Goal: Transaction & Acquisition: Purchase product/service

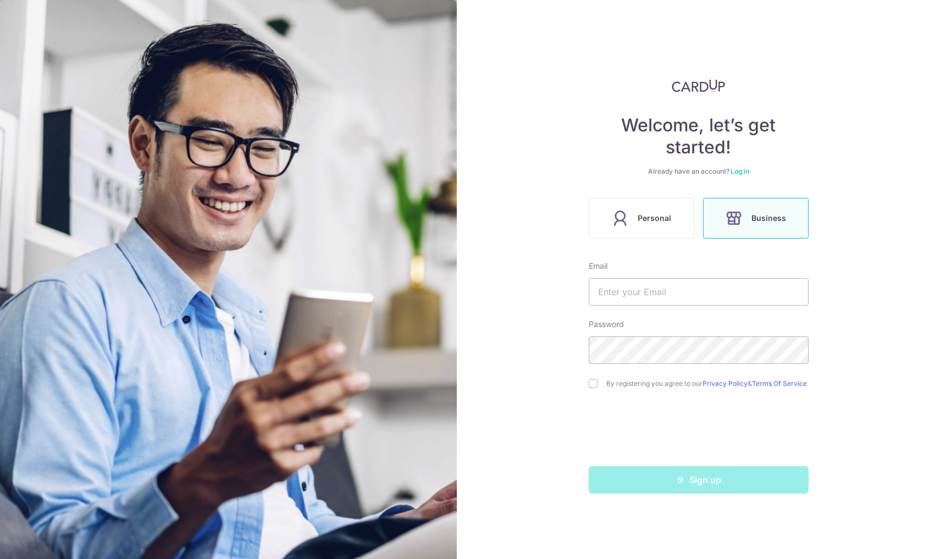
click at [736, 175] on link "Log in" at bounding box center [739, 171] width 19 height 8
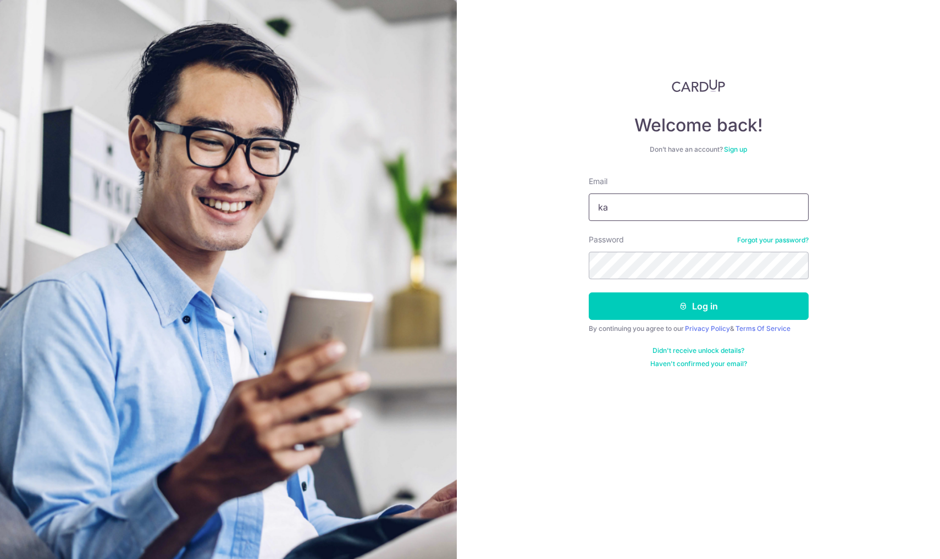
type input "k"
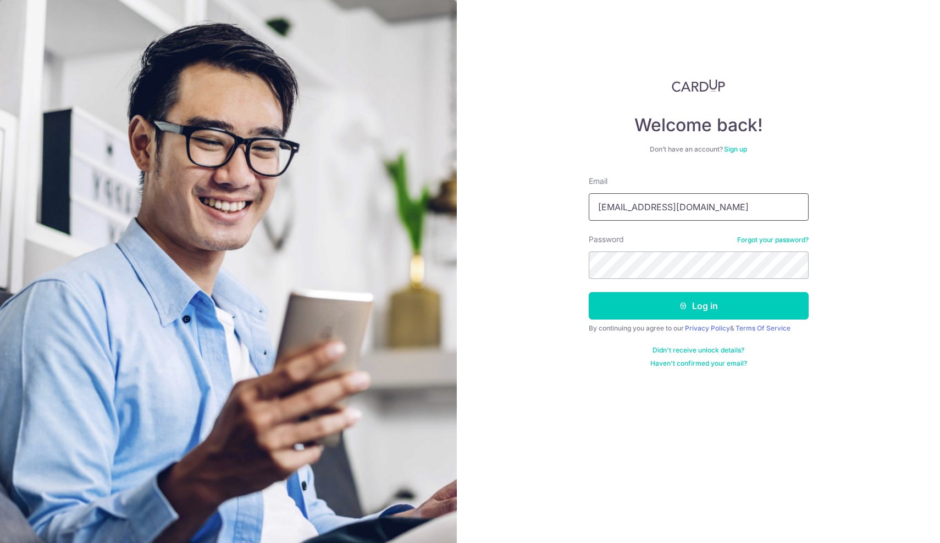
type input "karantalasila@gmail.com"
click at [746, 308] on button "Log in" at bounding box center [698, 305] width 220 height 27
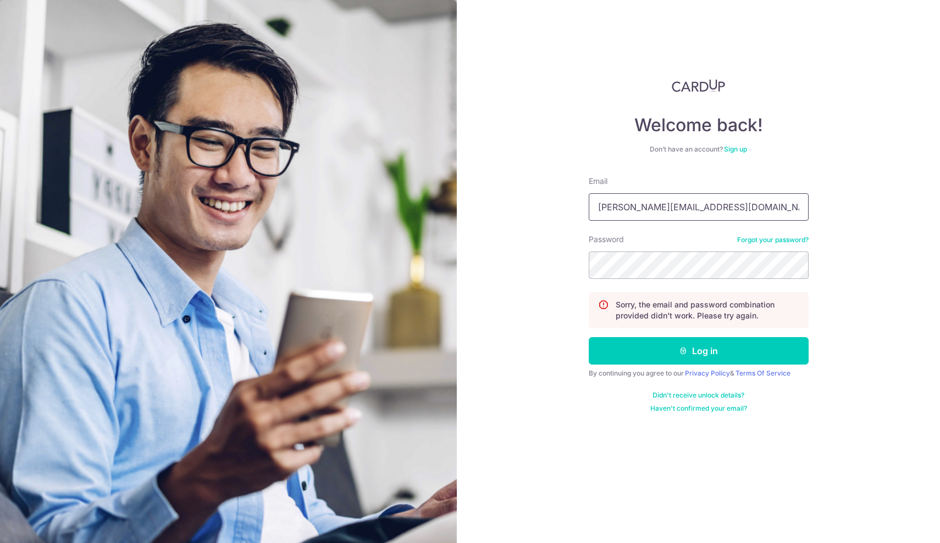
type input "[PERSON_NAME][EMAIL_ADDRESS][DOMAIN_NAME]"
click at [715, 347] on button "Log in" at bounding box center [698, 350] width 220 height 27
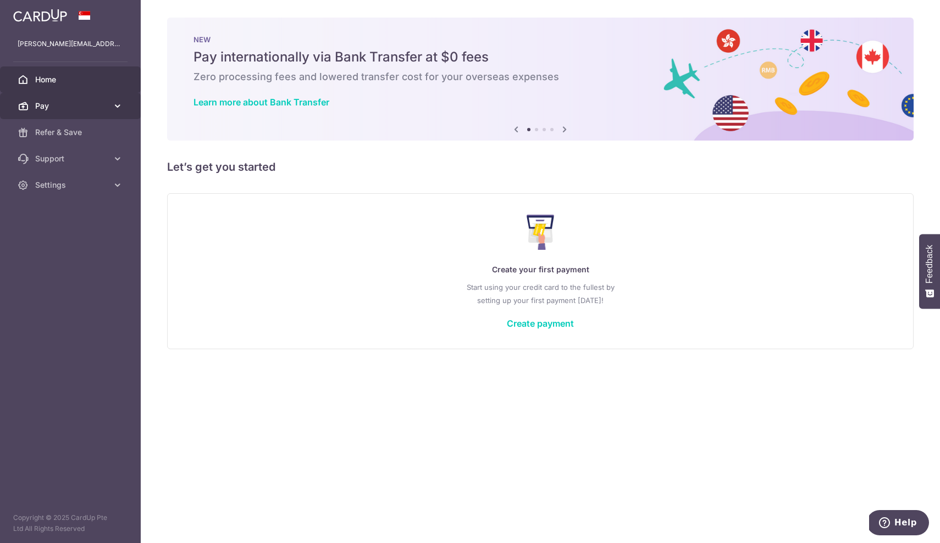
click at [52, 104] on span "Pay" at bounding box center [71, 106] width 73 height 11
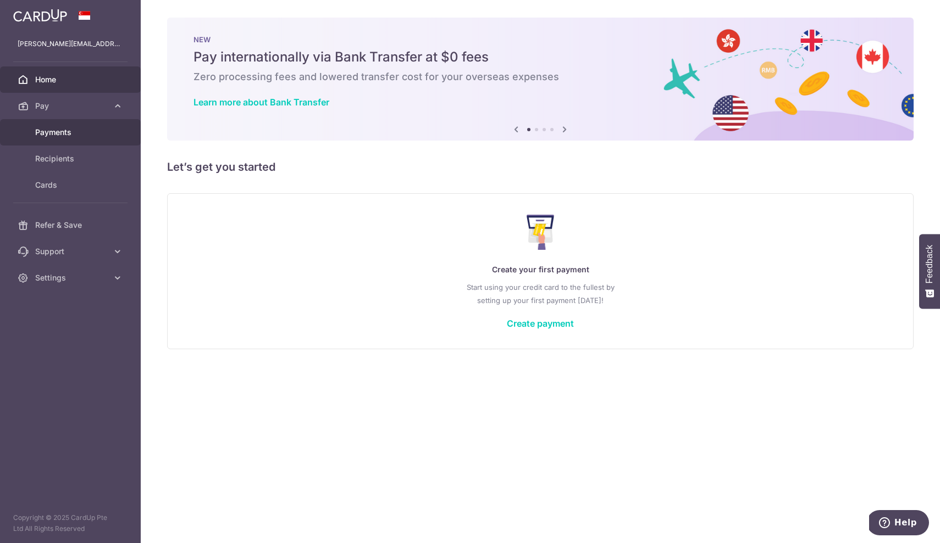
click at [68, 140] on link "Payments" at bounding box center [70, 132] width 141 height 26
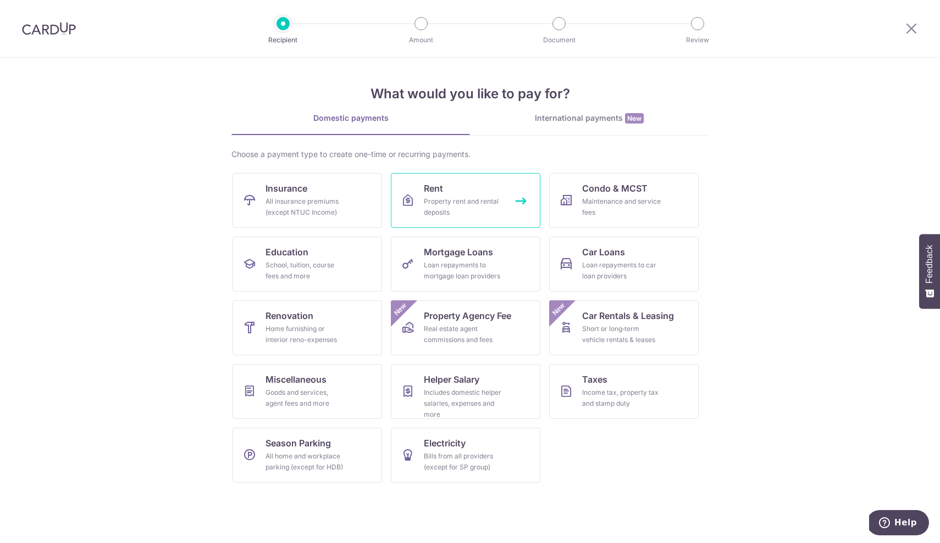
click at [446, 182] on link "Rent Property rent and rental deposits" at bounding box center [465, 200] width 149 height 55
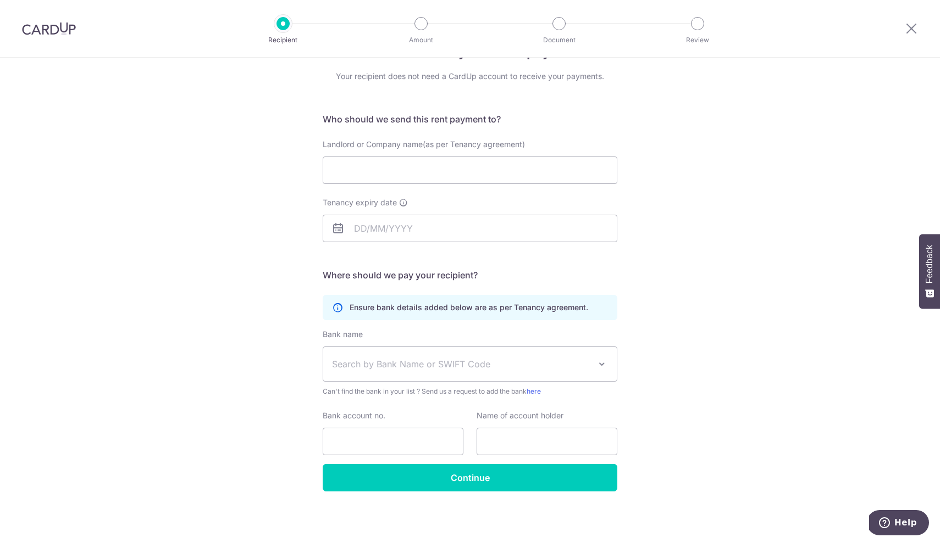
scroll to position [37, 0]
click at [64, 32] on img at bounding box center [49, 28] width 54 height 13
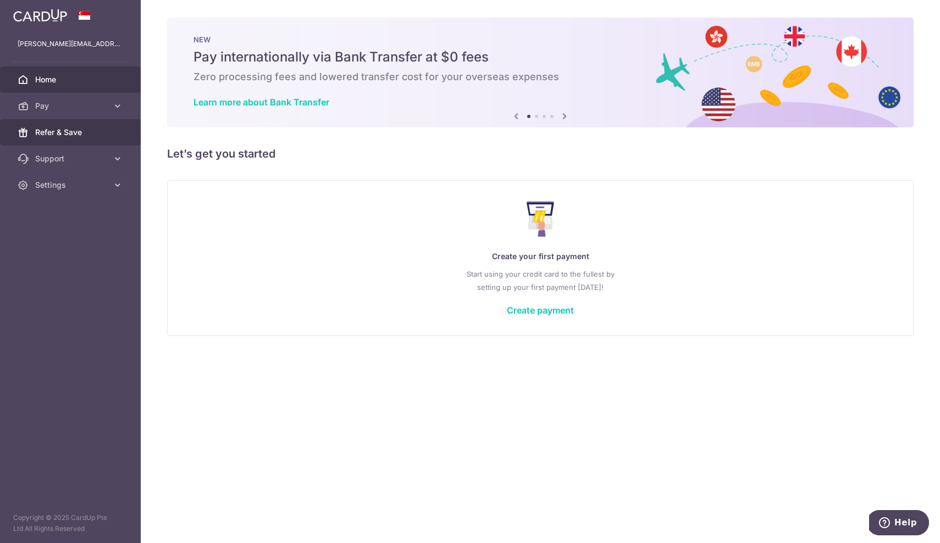
click at [80, 127] on span "Refer & Save" at bounding box center [71, 132] width 73 height 11
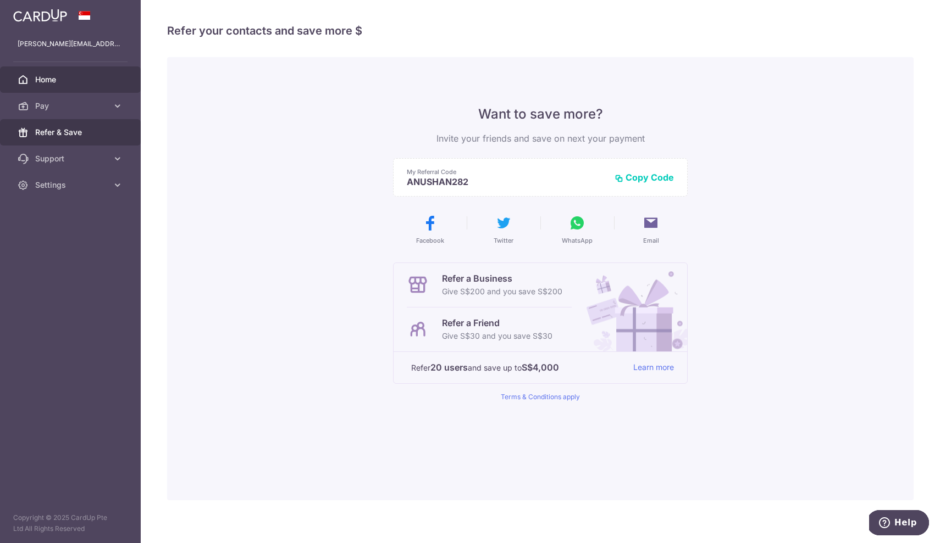
click at [58, 82] on span "Home" at bounding box center [71, 79] width 73 height 11
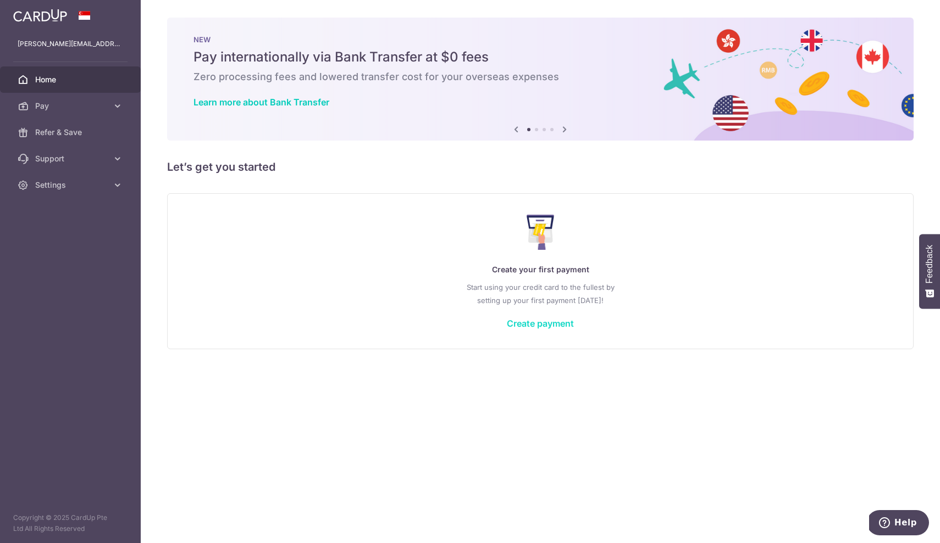
click at [566, 321] on link "Create payment" at bounding box center [540, 323] width 67 height 11
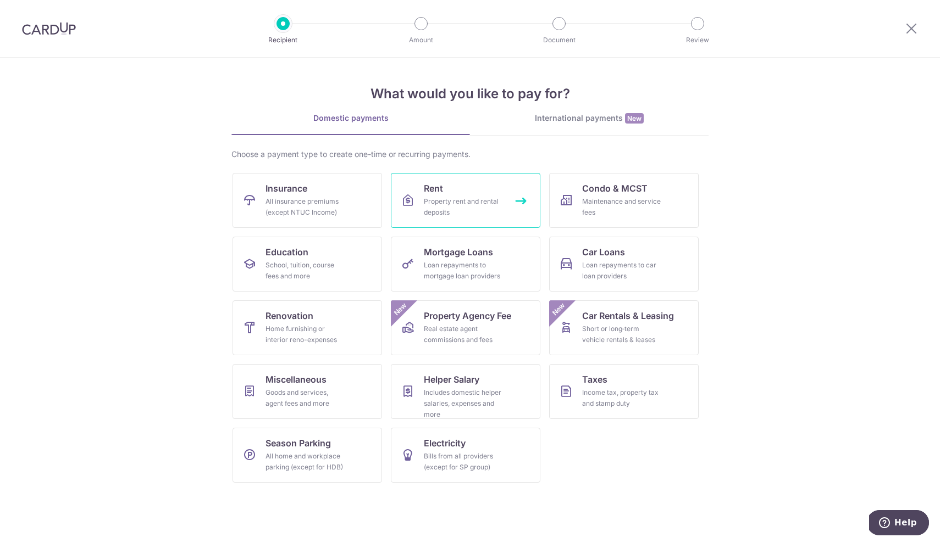
click at [435, 199] on div "Property rent and rental deposits" at bounding box center [463, 207] width 79 height 22
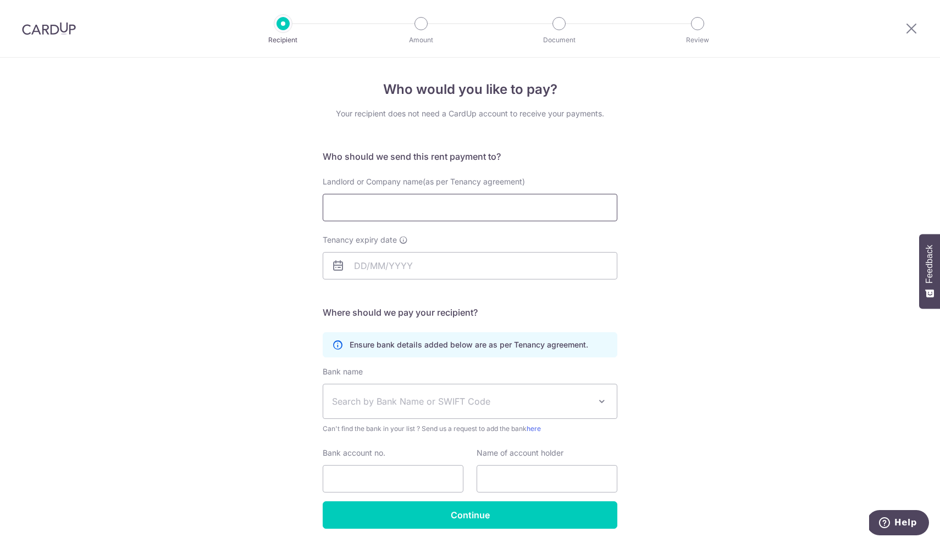
click at [452, 213] on input "Landlord or Company name(as per Tenancy agreement)" at bounding box center [470, 207] width 295 height 27
type input "Ong chean wei,tay li na"
click at [386, 257] on input "Tenancy expiry date" at bounding box center [470, 265] width 295 height 27
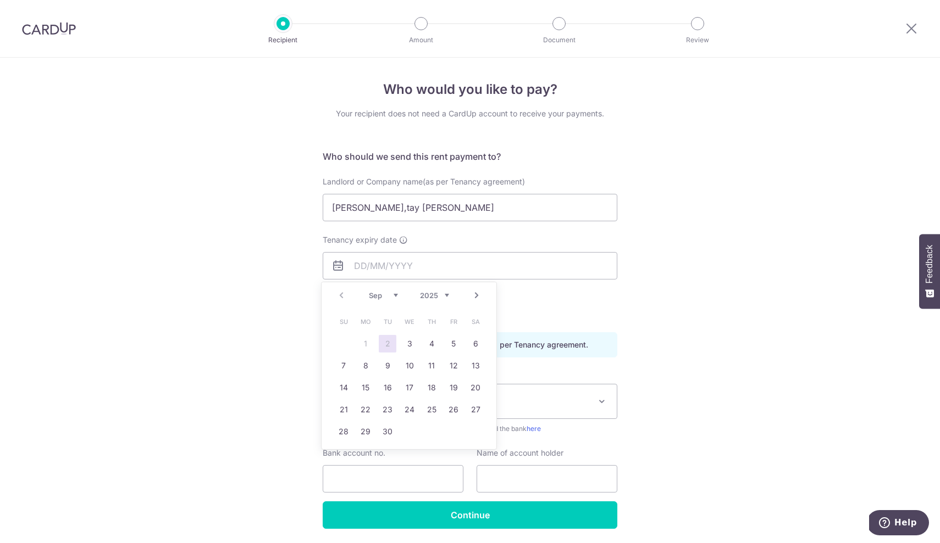
click at [442, 293] on select "2025 2026 2027 2028 2029 2030 2031 2032 2033 2034 2035" at bounding box center [434, 295] width 29 height 9
click at [396, 299] on select "Jan Feb Mar Apr May Jun Jul Aug Sep Oct Nov Dec" at bounding box center [383, 295] width 29 height 9
click at [348, 365] on link "4" at bounding box center [344, 366] width 18 height 18
type input "04/10/2026"
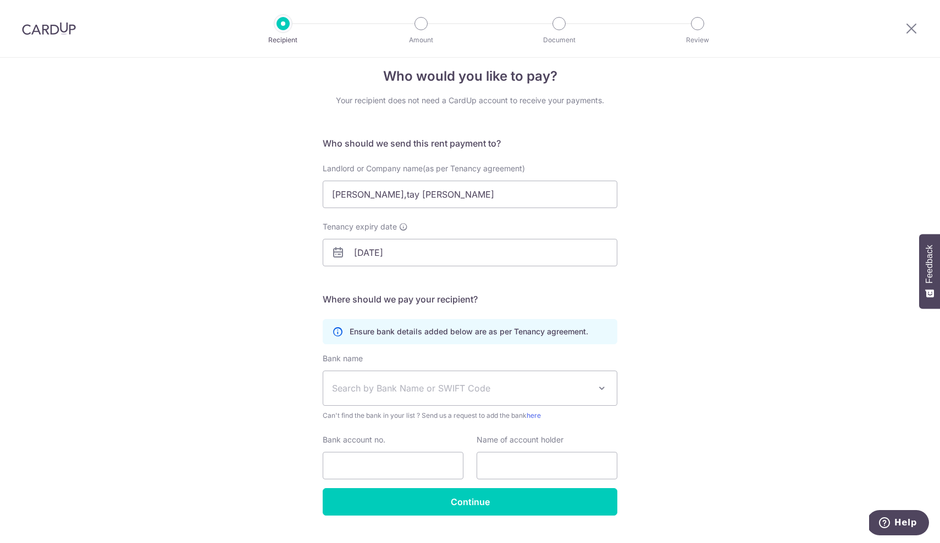
scroll to position [37, 0]
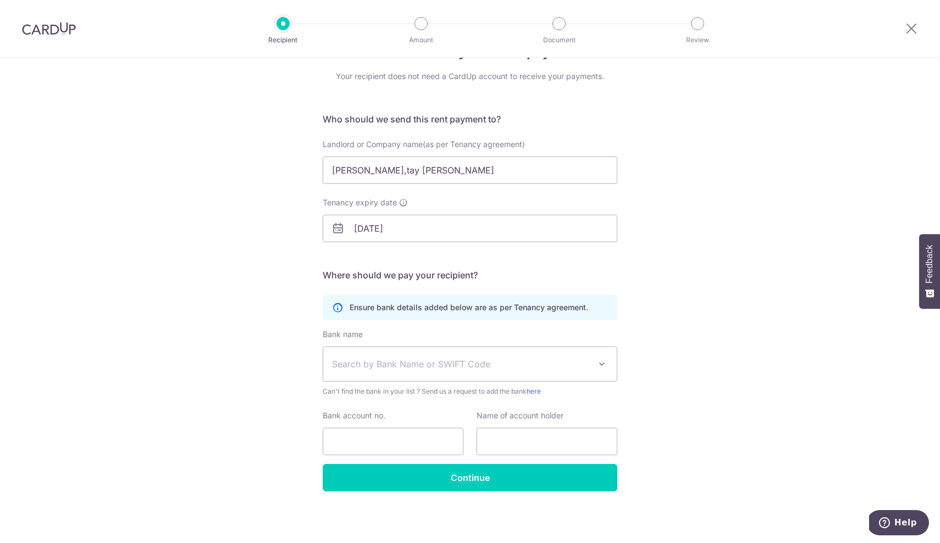
click at [360, 364] on span "Search by Bank Name or SWIFT Code" at bounding box center [461, 364] width 258 height 13
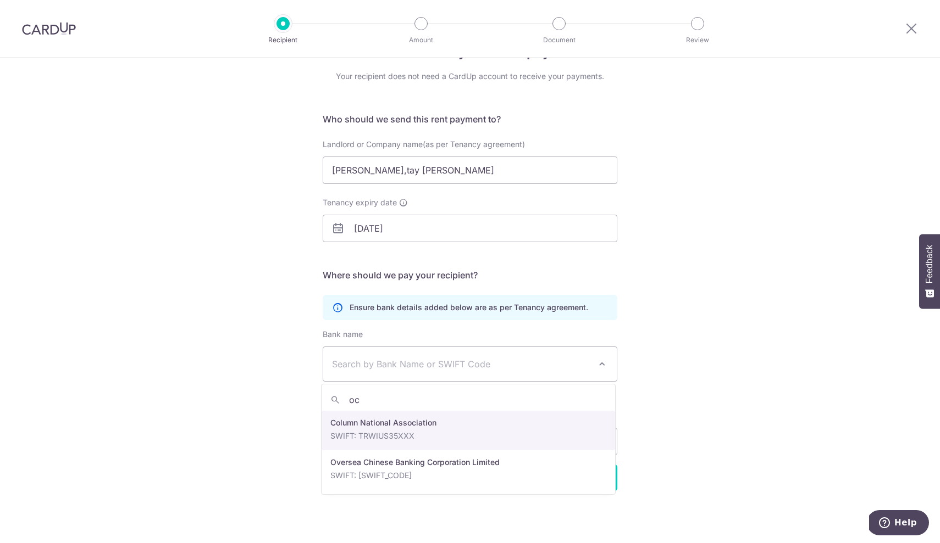
type input "ocb"
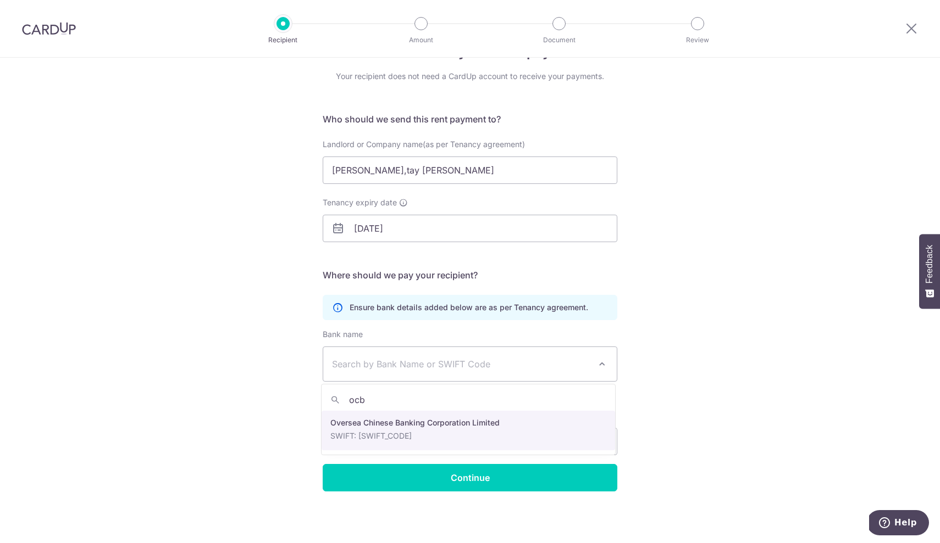
select select "12"
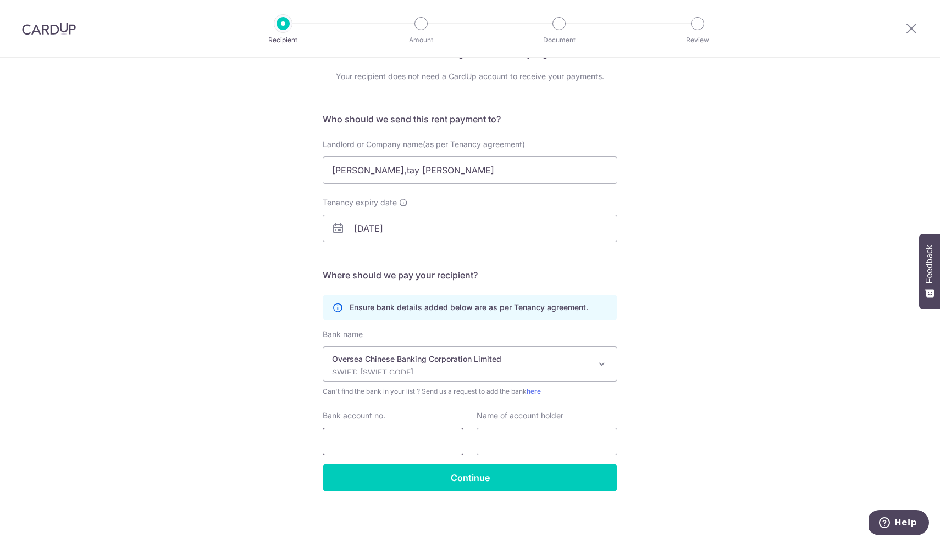
click at [382, 435] on input "Bank account no." at bounding box center [393, 441] width 141 height 27
type input "550-2-095671"
click at [504, 451] on input "text" at bounding box center [546, 441] width 141 height 27
click at [515, 431] on input "text" at bounding box center [546, 441] width 141 height 27
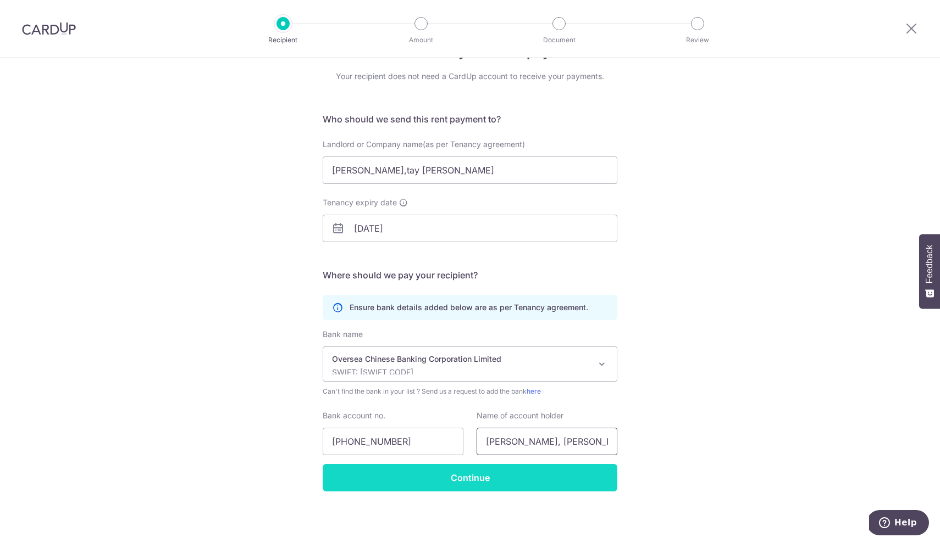
type input "Ong Chean Wei, Tay Li Na"
click at [464, 486] on input "Continue" at bounding box center [470, 477] width 295 height 27
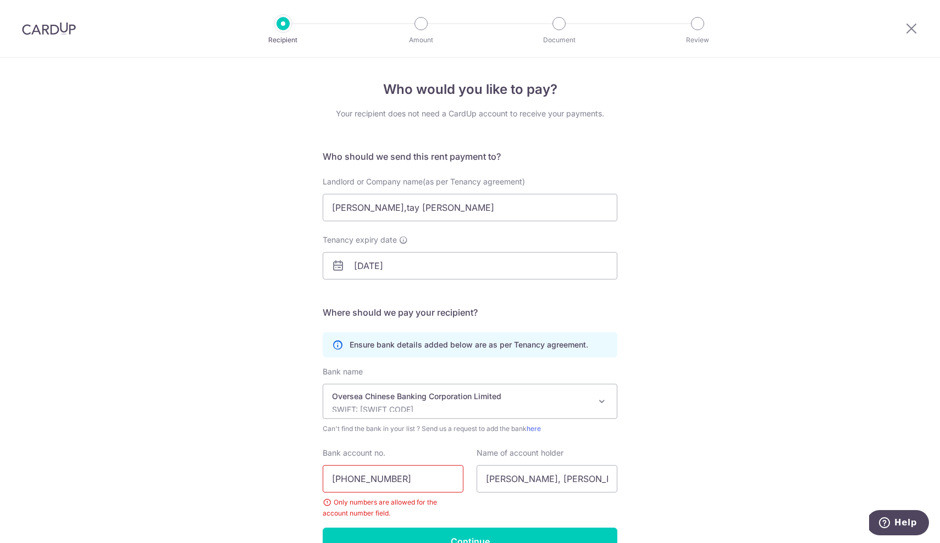
scroll to position [64, 0]
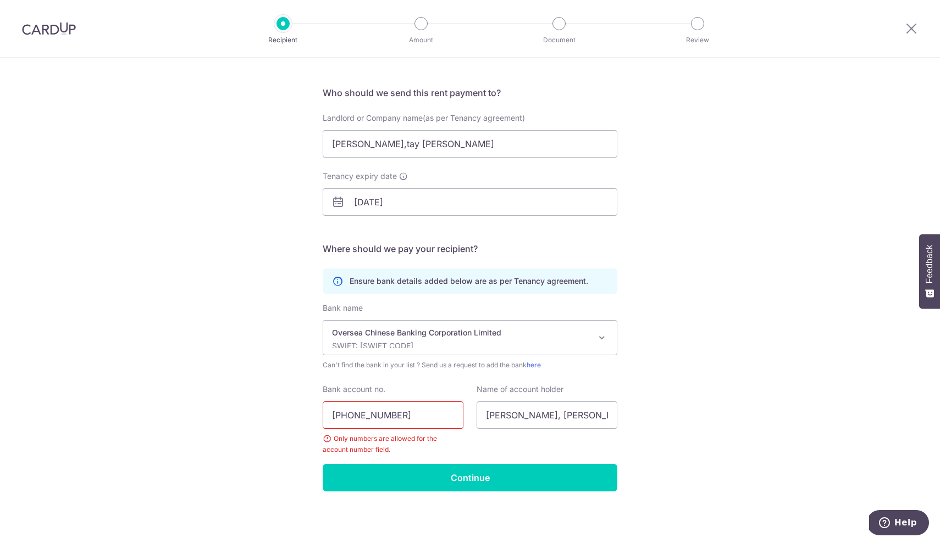
click at [352, 416] on input "550-2-095671" at bounding box center [393, 415] width 141 height 27
click at [357, 418] on input "5502-095671" at bounding box center [393, 415] width 141 height 27
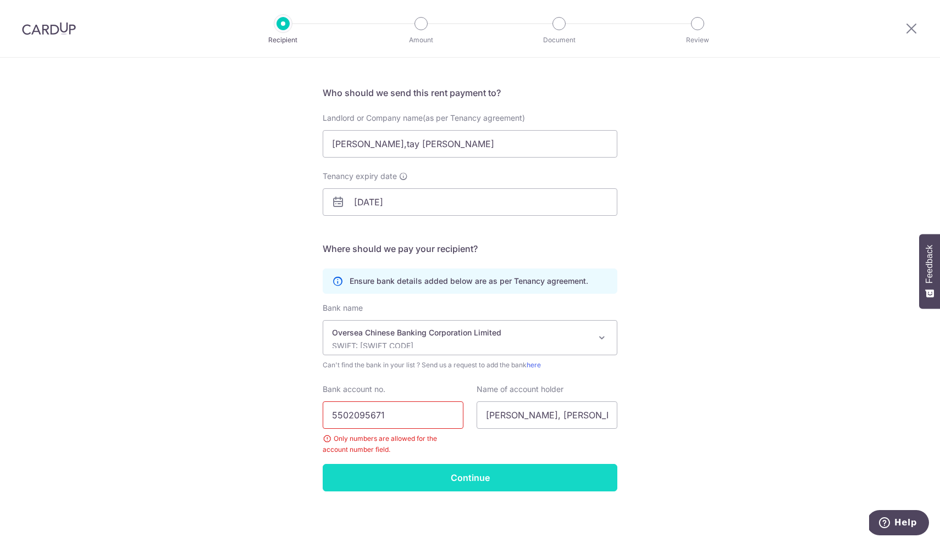
type input "5502095671"
click at [440, 476] on input "Continue" at bounding box center [470, 477] width 295 height 27
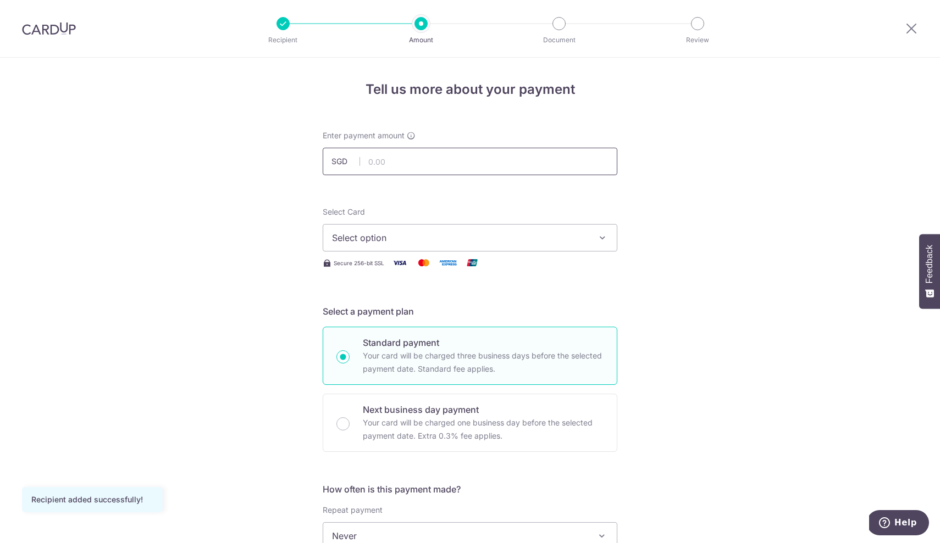
click at [403, 155] on input "text" at bounding box center [470, 161] width 295 height 27
type input "3,400.00"
click at [493, 238] on span "Select option" at bounding box center [460, 237] width 256 height 13
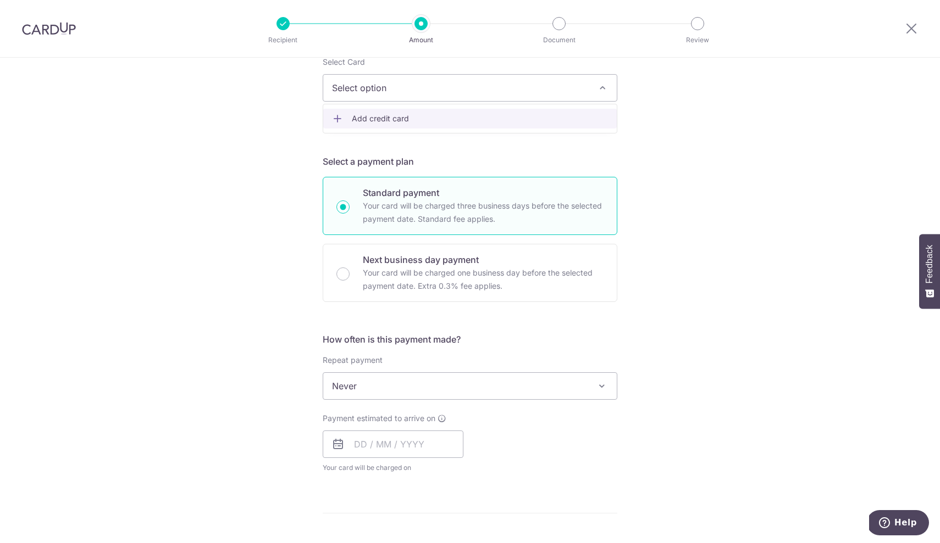
scroll to position [151, 0]
click at [601, 386] on span at bounding box center [601, 385] width 13 height 13
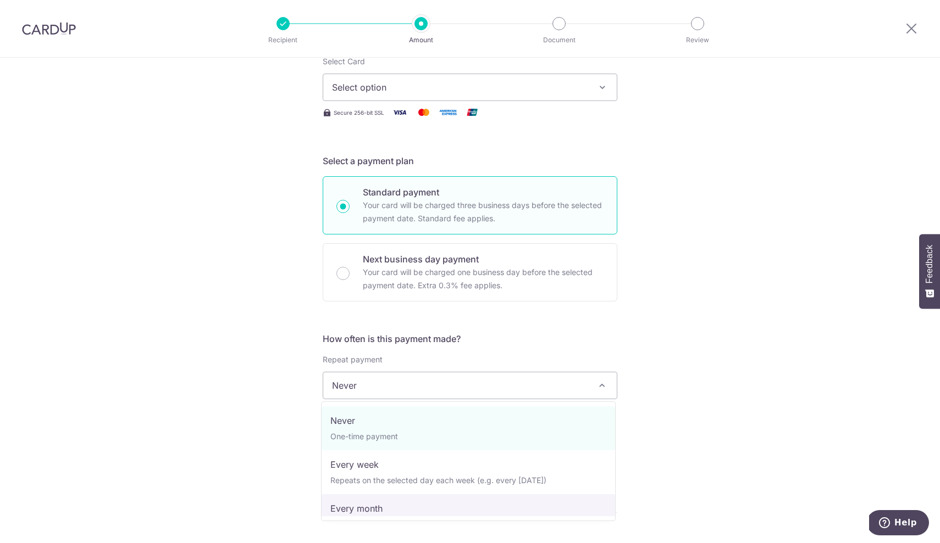
select select "3"
type input "04/10/2026"
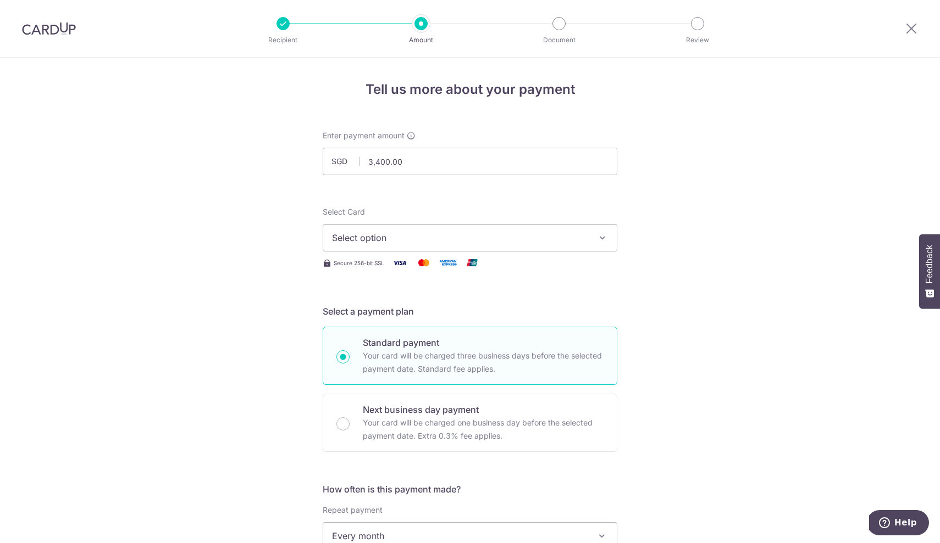
scroll to position [0, 0]
click at [425, 238] on span "Select option" at bounding box center [460, 237] width 256 height 13
click at [405, 271] on span "Add credit card" at bounding box center [480, 268] width 256 height 11
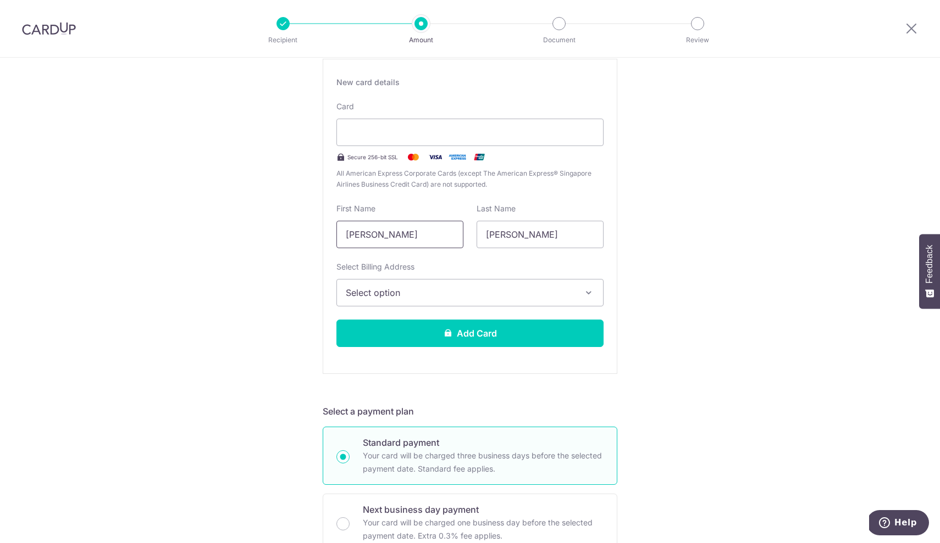
scroll to position [216, 0]
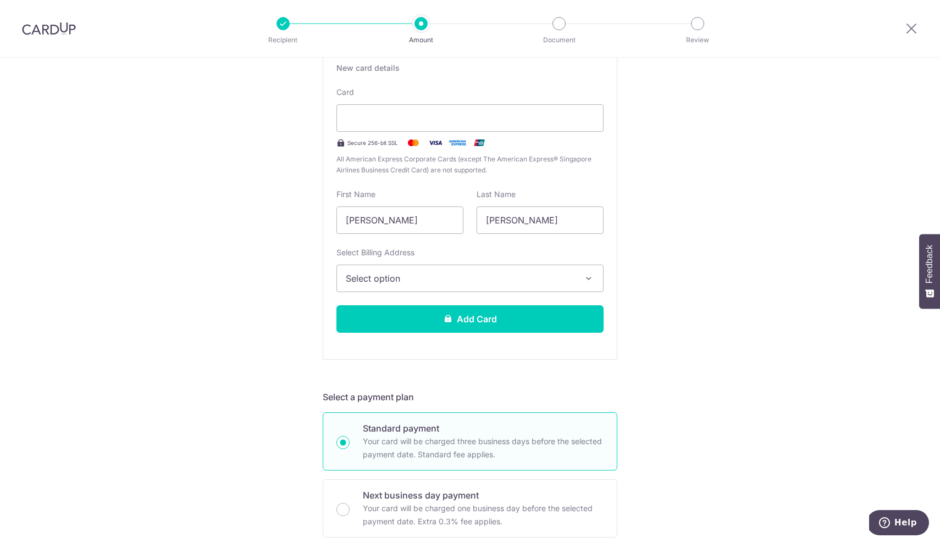
click at [484, 281] on span "Select option" at bounding box center [460, 278] width 229 height 13
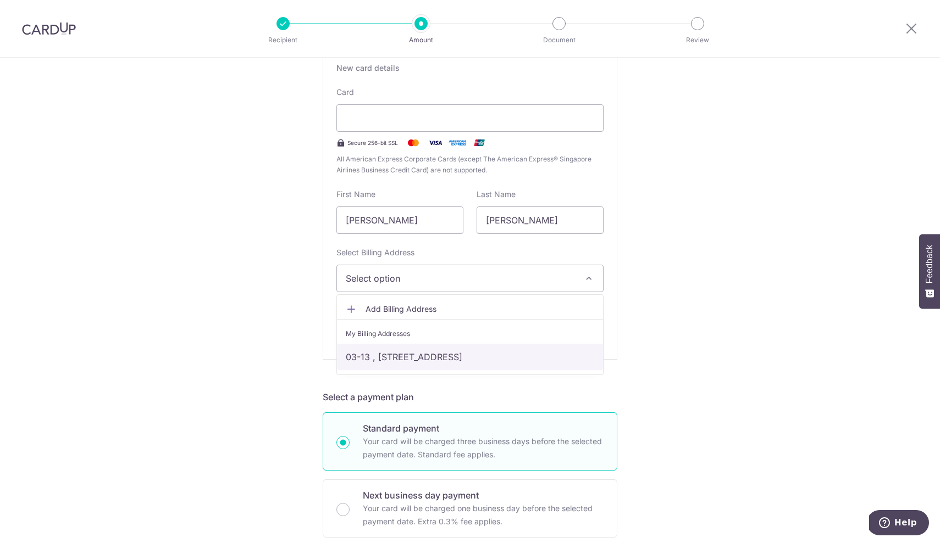
click at [441, 363] on link "03-13 , 117 Compassvale Bow, Singapore, Singapore, Singapore-544816" at bounding box center [470, 357] width 266 height 26
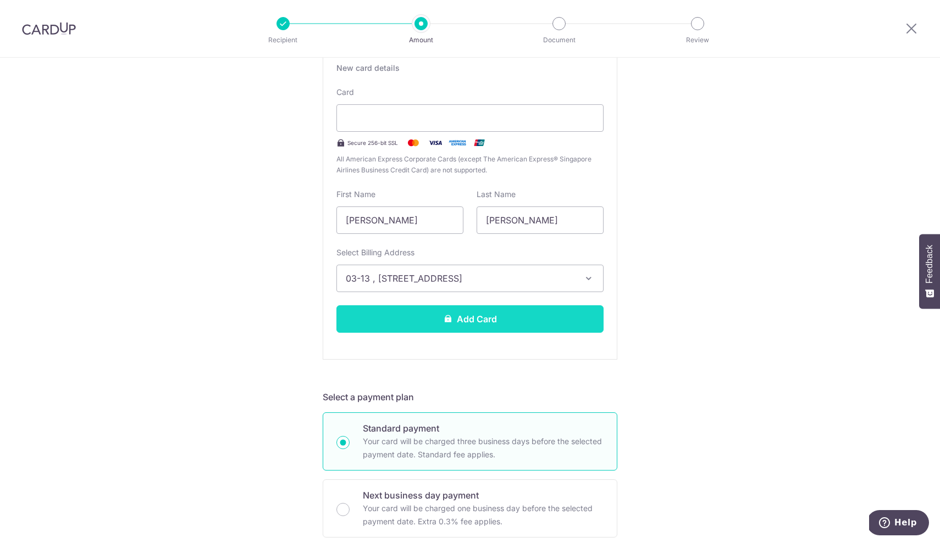
click at [442, 310] on button "Add Card" at bounding box center [469, 318] width 267 height 27
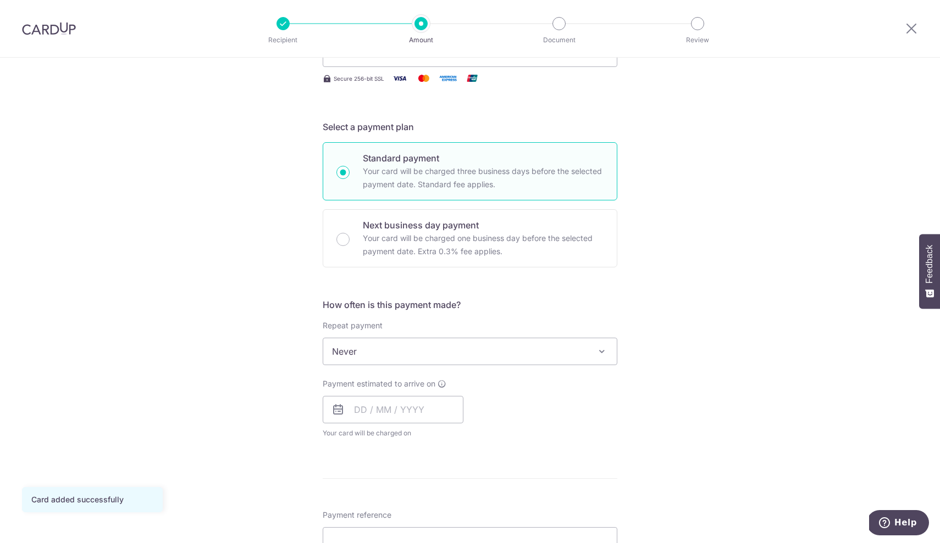
scroll to position [185, 0]
click at [448, 353] on span "Never" at bounding box center [469, 351] width 293 height 26
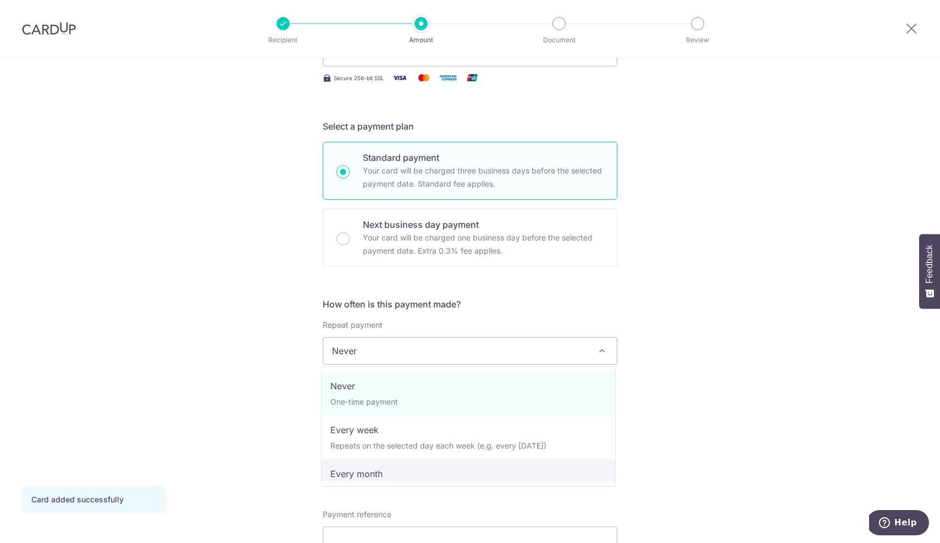
select select "3"
type input "04/10/2026"
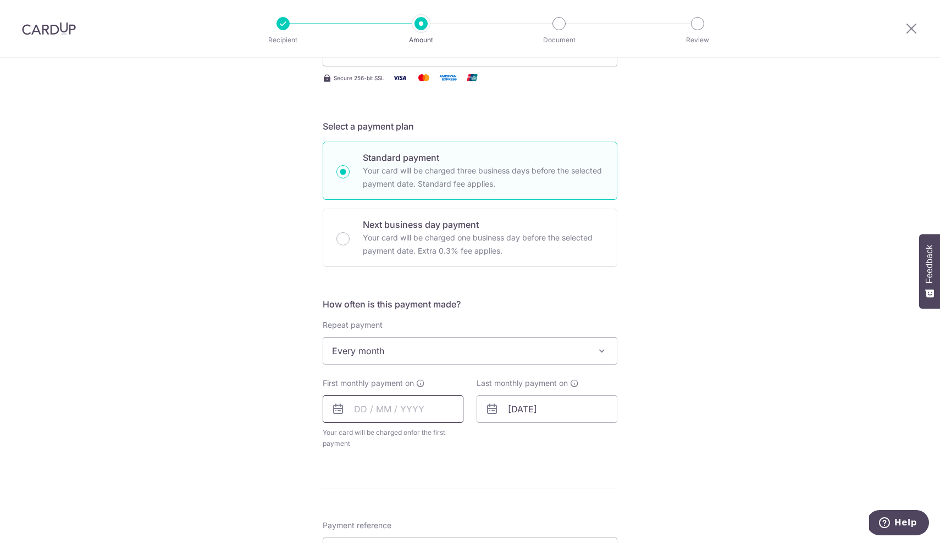
click at [393, 421] on input "text" at bounding box center [393, 409] width 141 height 27
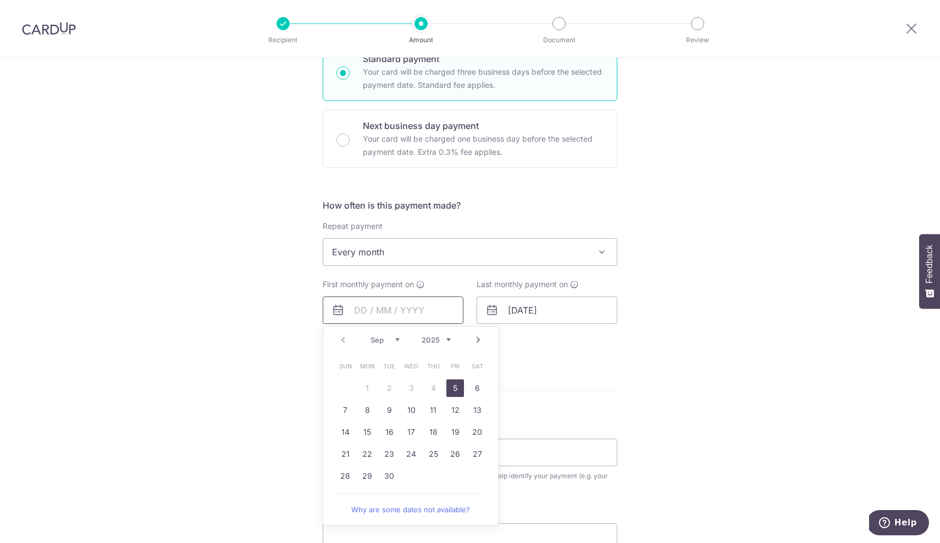
scroll to position [287, 0]
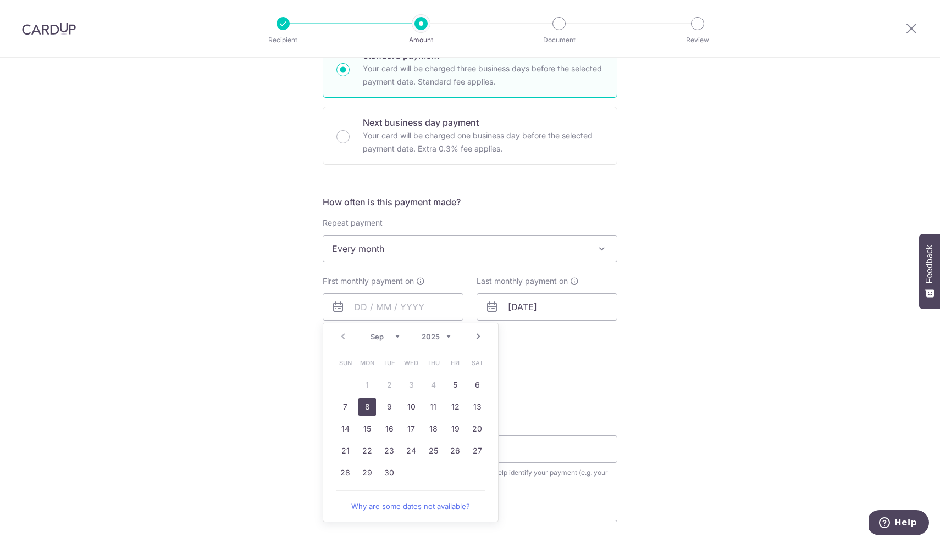
click at [372, 409] on link "8" at bounding box center [367, 407] width 18 height 18
type input "[DATE]"
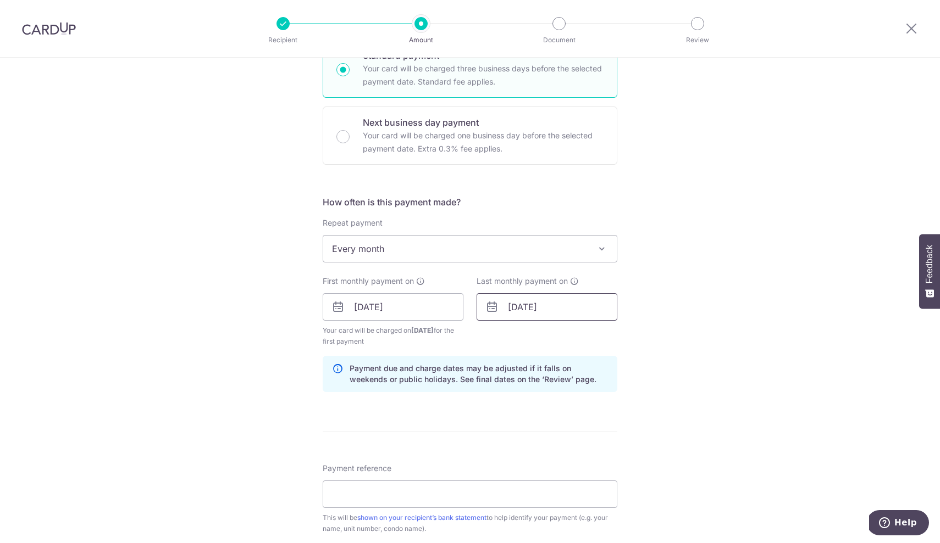
click at [548, 315] on input "04/10/2026" at bounding box center [546, 306] width 141 height 27
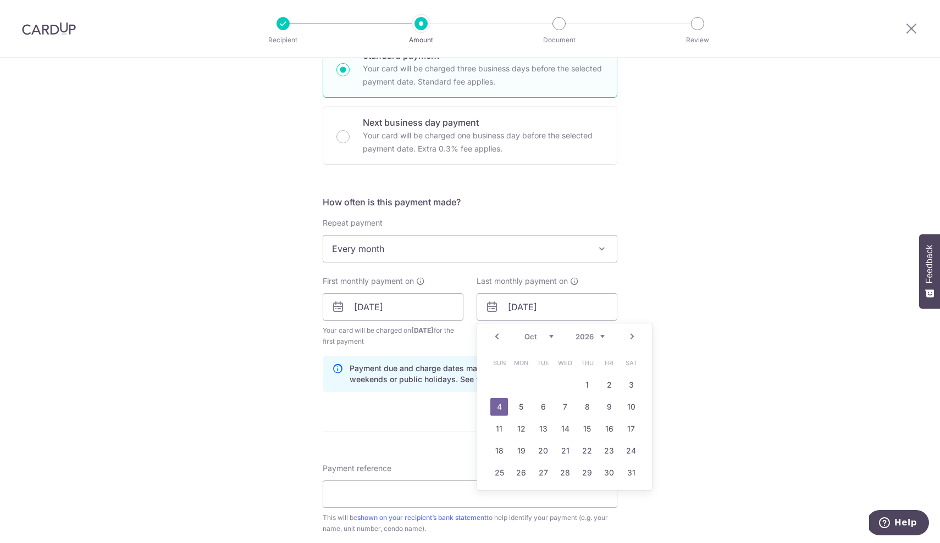
click at [444, 418] on form "Enter payment amount SGD 3,400.00 3400.00 Card added successfully Select Card *…" at bounding box center [470, 306] width 295 height 926
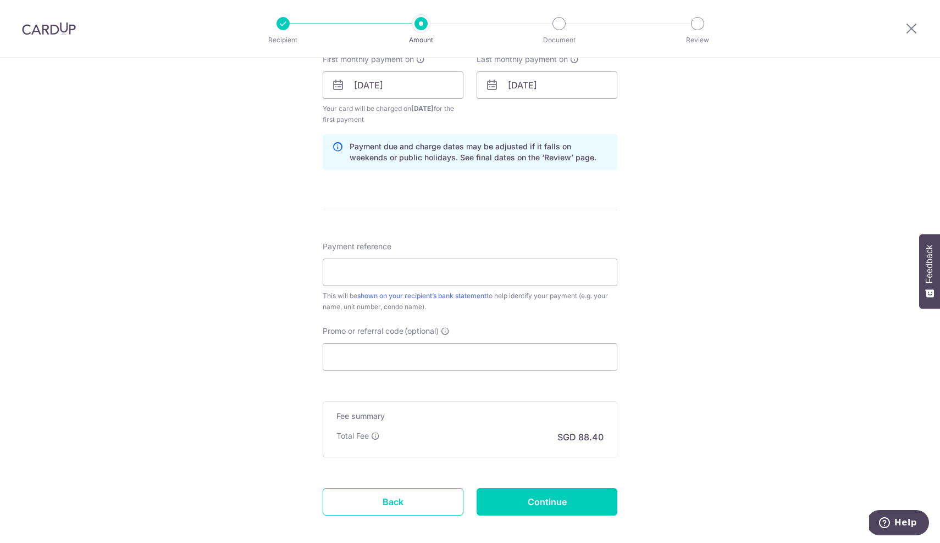
scroll to position [513, 0]
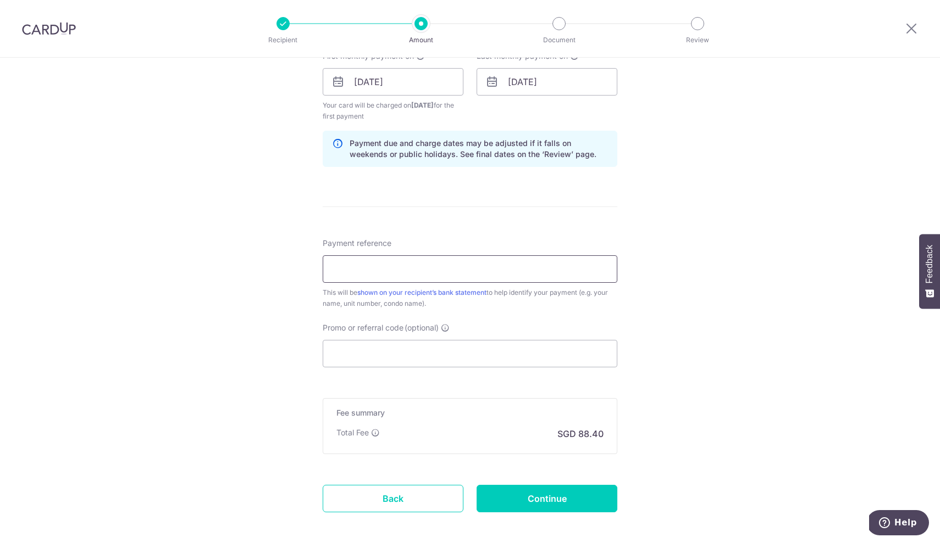
click at [360, 269] on input "Payment reference" at bounding box center [470, 268] width 295 height 27
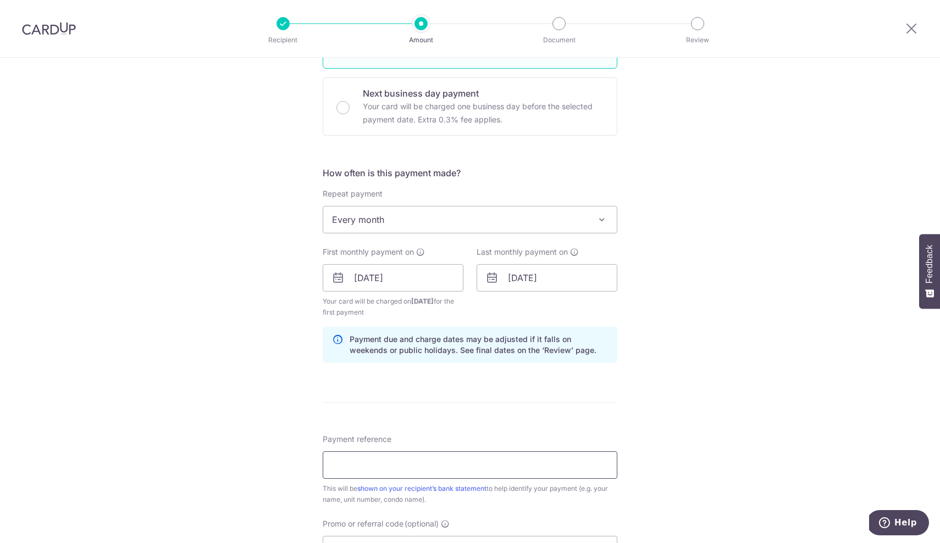
scroll to position [315, 0]
click at [507, 282] on input "04/10/2026" at bounding box center [546, 279] width 141 height 27
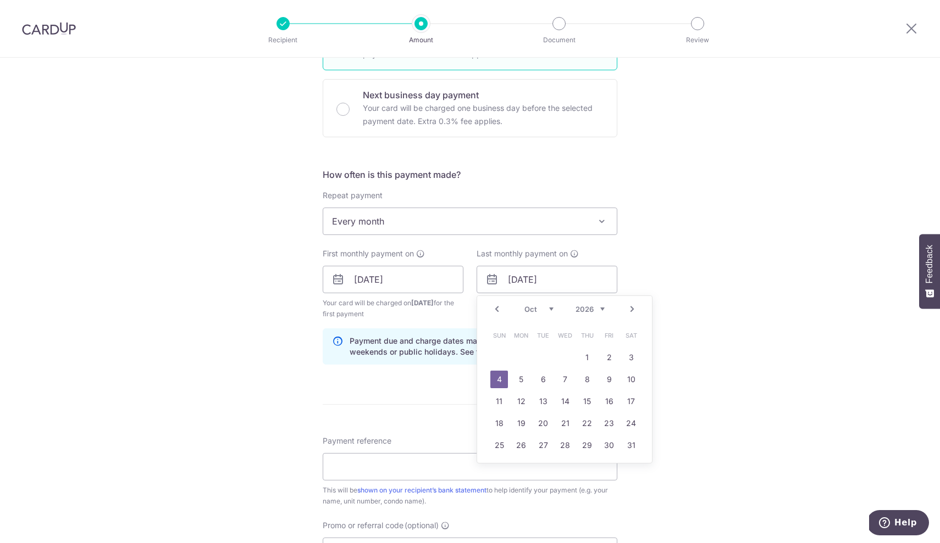
click at [723, 313] on div "Tell us more about your payment Enter payment amount SGD 3,400.00 3400.00 Card …" at bounding box center [470, 268] width 940 height 1050
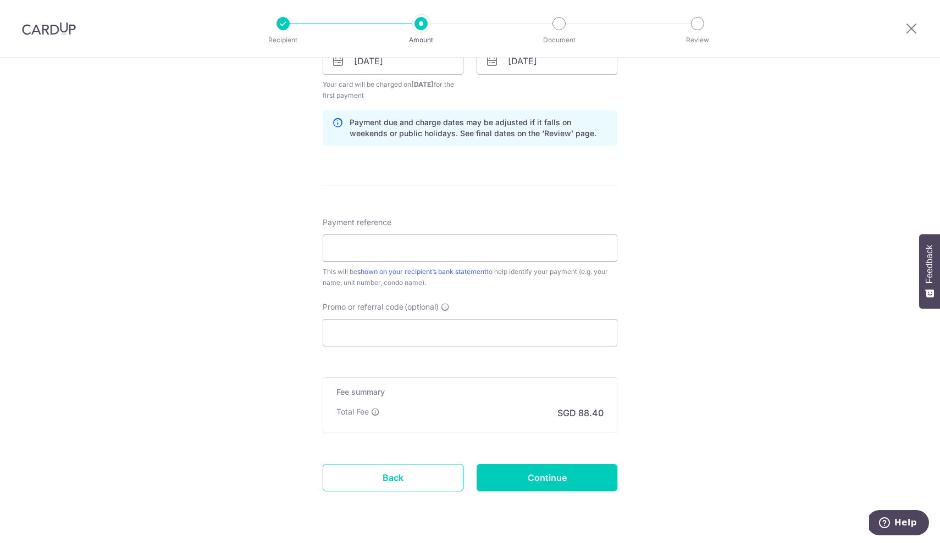
scroll to position [532, 0]
click at [459, 246] on input "Payment reference" at bounding box center [470, 249] width 295 height 27
type input "Karan-0313-Esparina"
click at [410, 327] on input "Promo or referral code (optional)" at bounding box center [470, 333] width 295 height 27
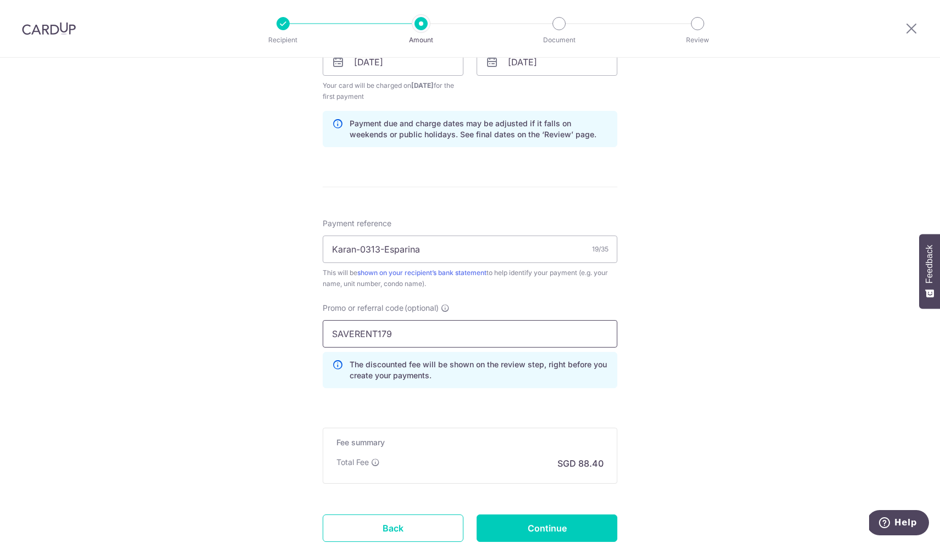
type input "SAVERENT179"
click at [326, 387] on div "The discounted fee will be shown on the review step, right before you create yo…" at bounding box center [470, 370] width 295 height 36
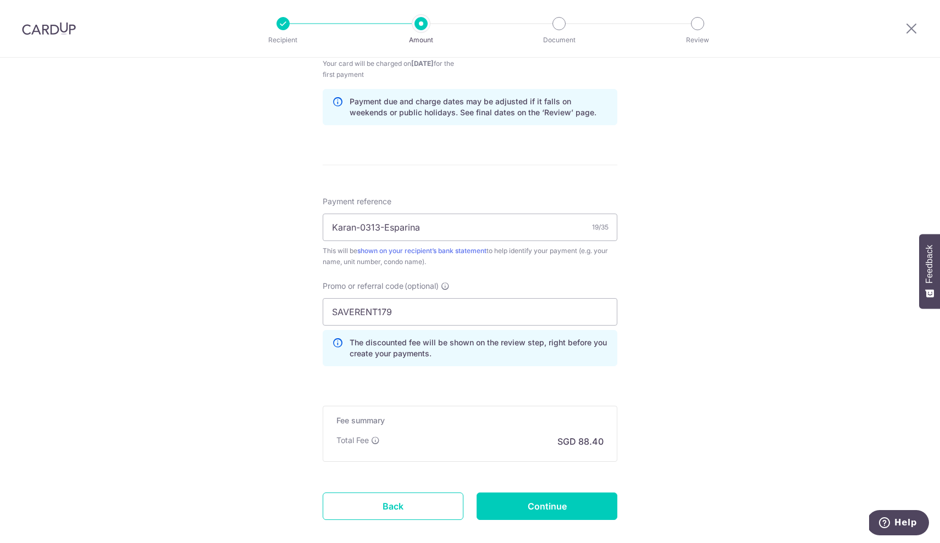
scroll to position [570, 0]
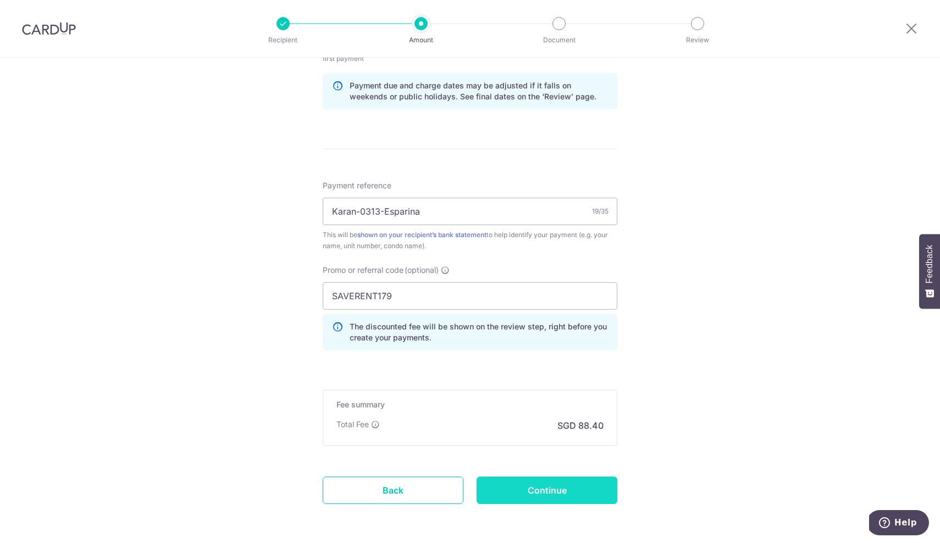
click at [509, 490] on input "Continue" at bounding box center [546, 490] width 141 height 27
type input "Create Schedule"
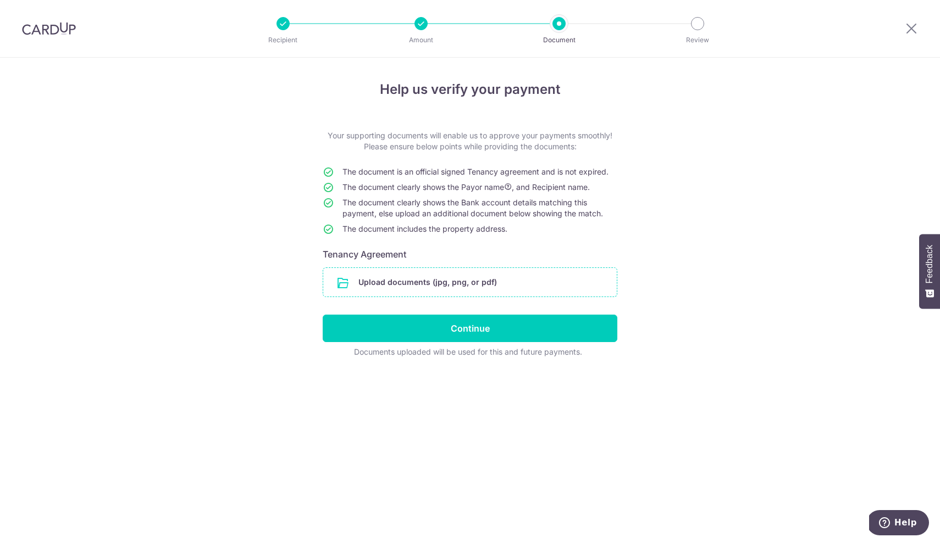
click at [402, 286] on input "file" at bounding box center [469, 282] width 293 height 29
click at [441, 286] on input "file" at bounding box center [469, 282] width 293 height 29
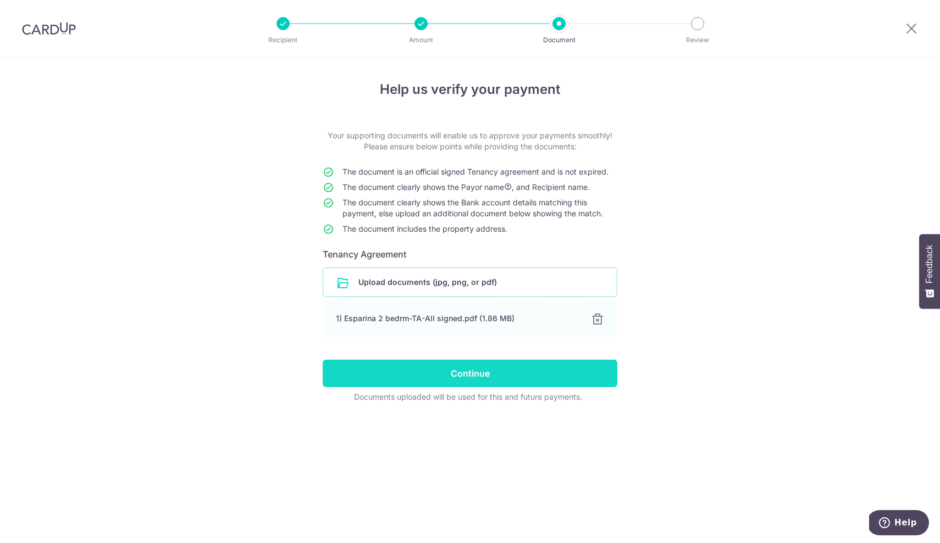
click at [497, 370] on input "Continue" at bounding box center [470, 373] width 295 height 27
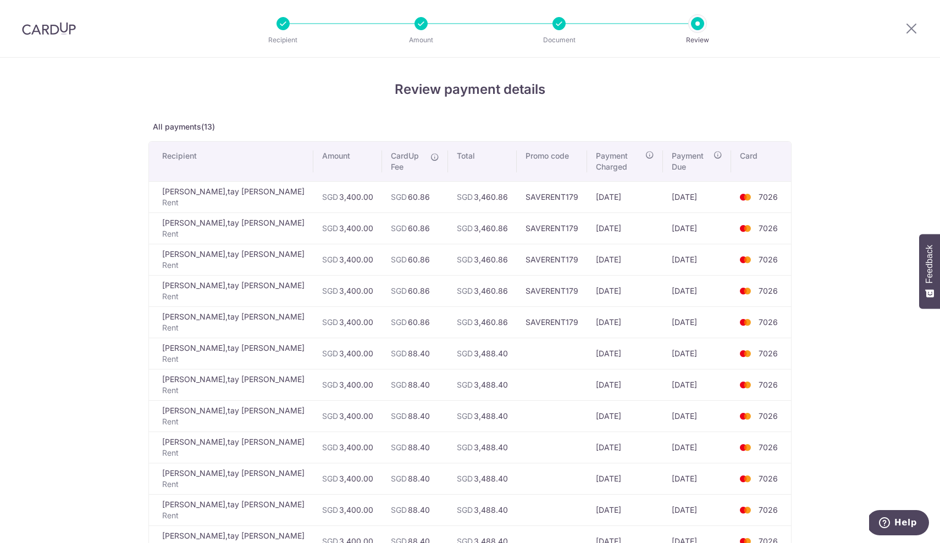
click at [421, 30] on div "Recipient Amount Document Review" at bounding box center [489, 28] width 471 height 57
click at [421, 27] on div at bounding box center [420, 23] width 13 height 13
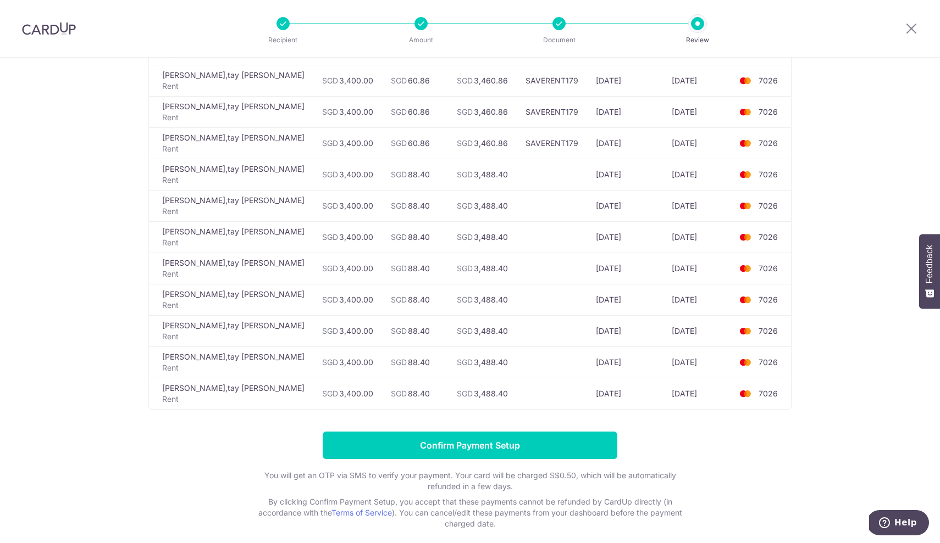
scroll to position [180, 0]
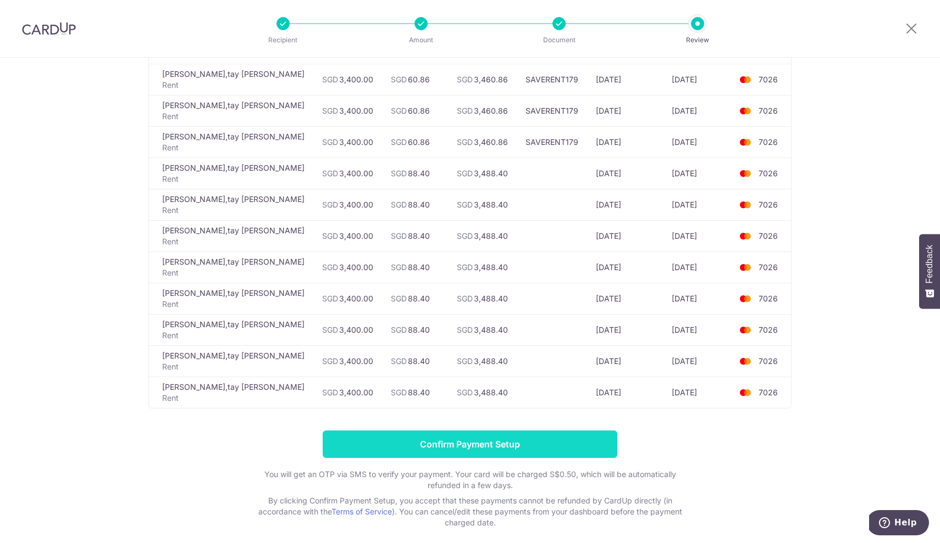
click at [402, 438] on input "Confirm Payment Setup" at bounding box center [470, 444] width 295 height 27
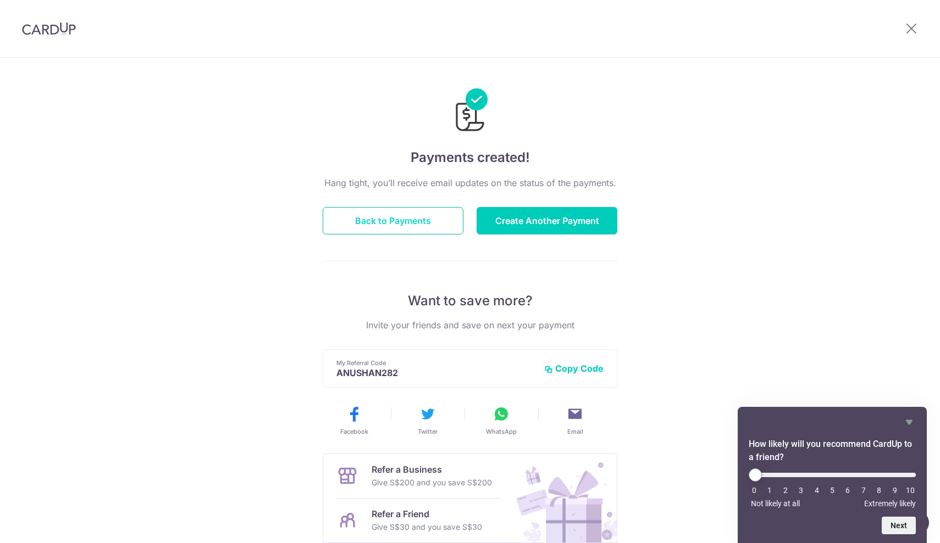
click at [391, 221] on button "Back to Payments" at bounding box center [393, 220] width 141 height 27
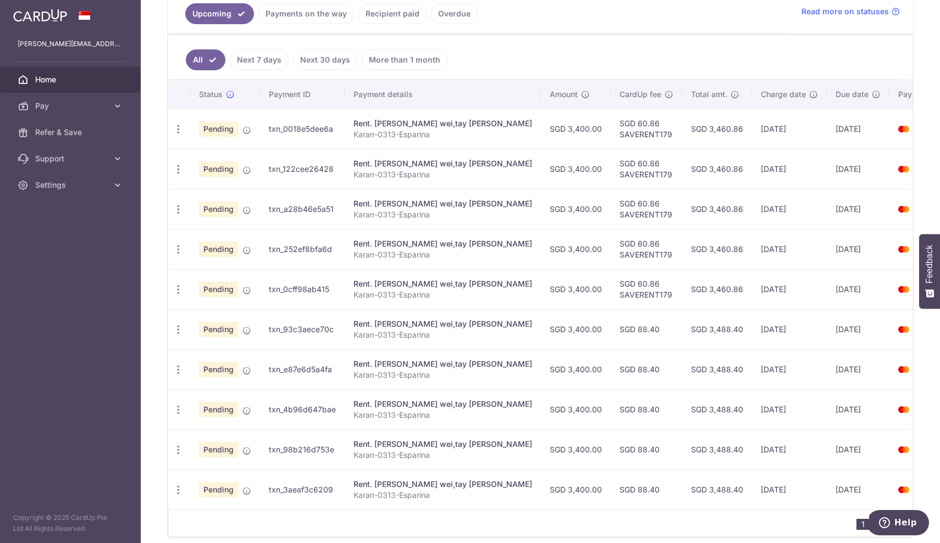
scroll to position [260, 0]
click at [174, 254] on div "Update payment Cancel payment" at bounding box center [178, 249] width 20 height 20
click at [175, 135] on icon "button" at bounding box center [179, 129] width 12 height 12
click at [147, 321] on div "× Pause Schedule Pause all future payments in this series Pause just this one p…" at bounding box center [540, 271] width 799 height 543
click at [175, 135] on icon "button" at bounding box center [179, 129] width 12 height 12
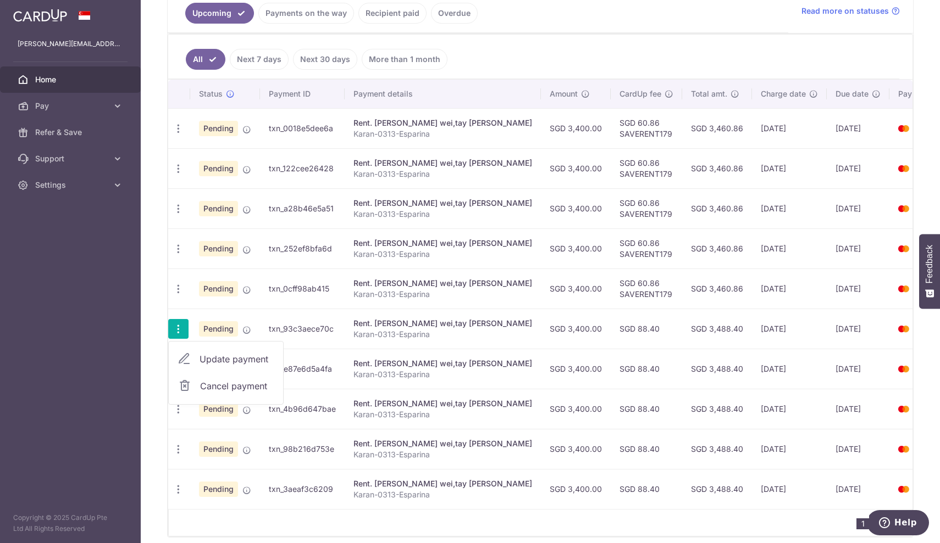
click at [199, 387] on link "Cancel payment" at bounding box center [226, 386] width 114 height 27
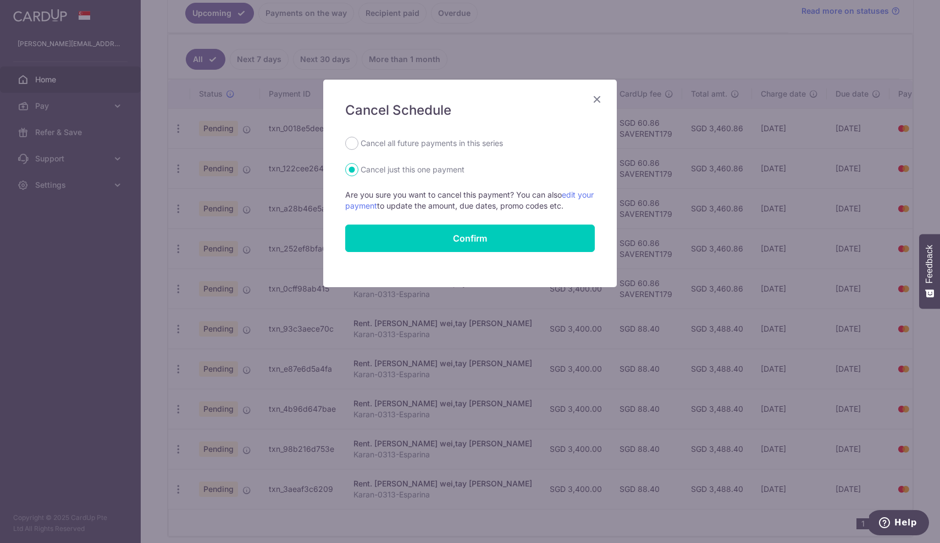
click at [599, 99] on icon "Close" at bounding box center [596, 99] width 13 height 14
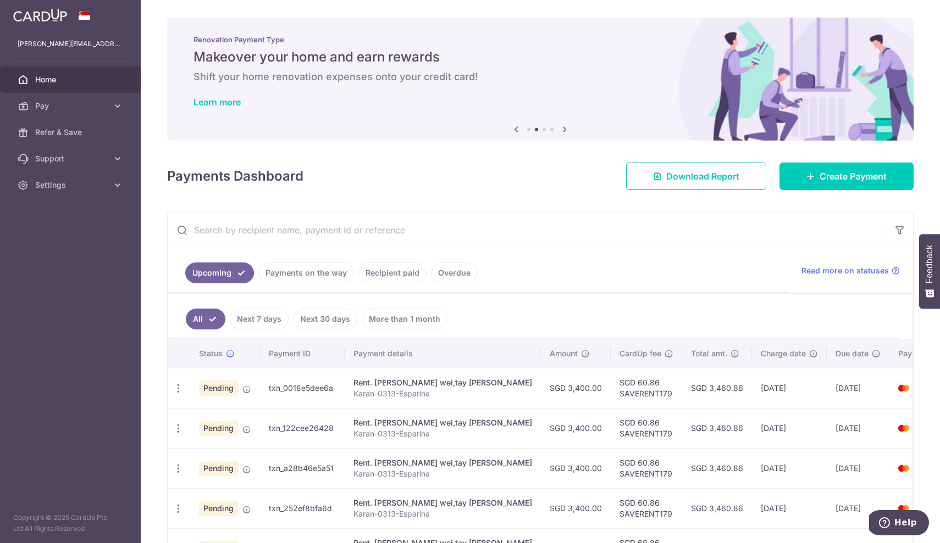
scroll to position [0, 0]
click at [53, 88] on link "Home" at bounding box center [70, 79] width 141 height 26
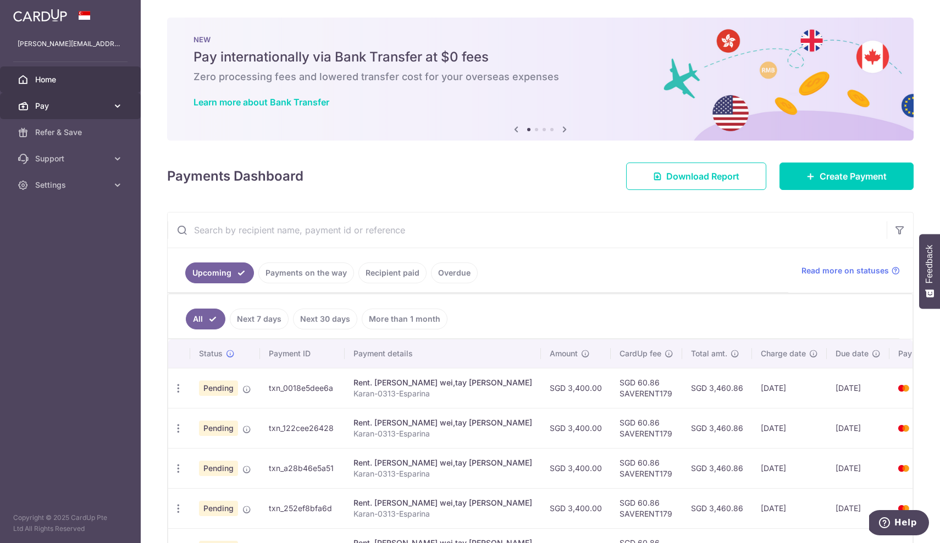
click at [49, 111] on span "Pay" at bounding box center [71, 106] width 73 height 11
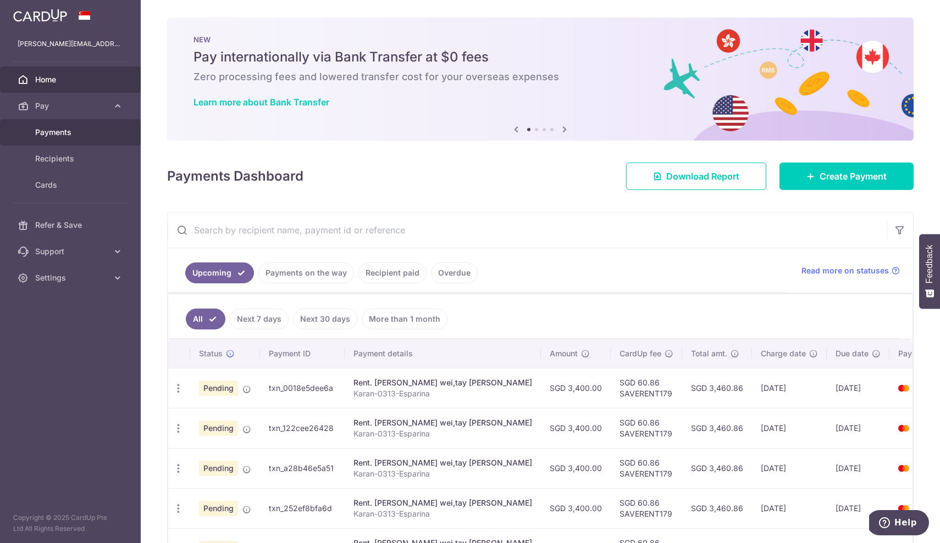
click at [49, 135] on span "Payments" at bounding box center [71, 132] width 73 height 11
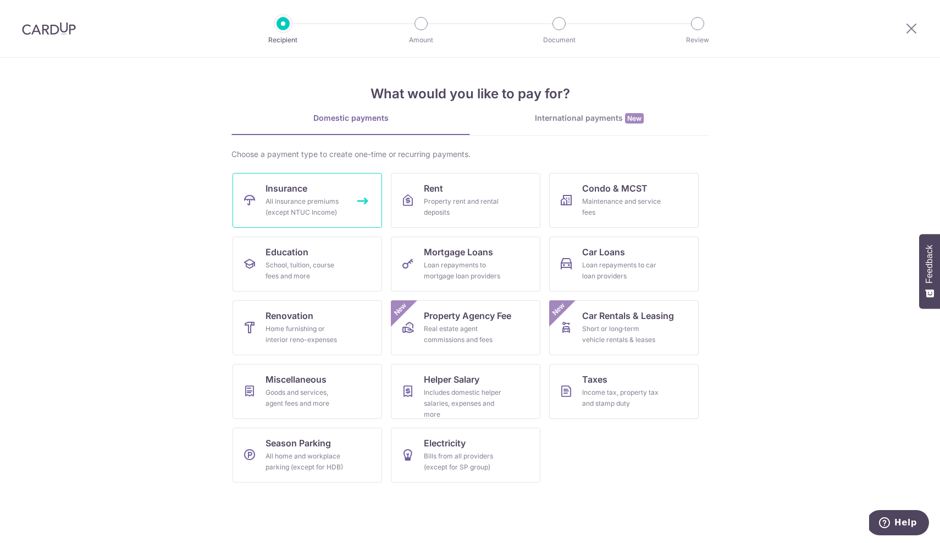
click at [303, 207] on div "All insurance premiums (except NTUC Income)" at bounding box center [304, 207] width 79 height 22
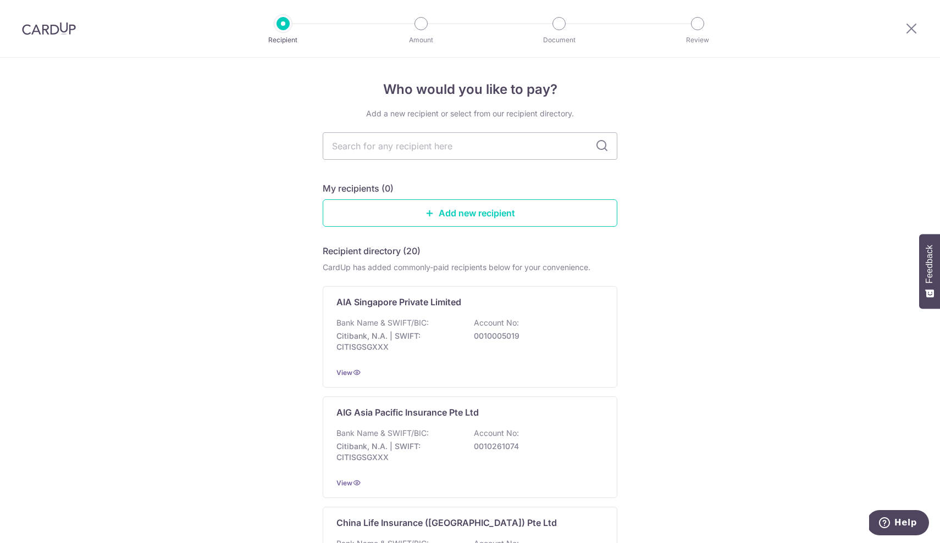
click at [61, 38] on div at bounding box center [49, 28] width 98 height 57
click at [56, 30] on img at bounding box center [49, 28] width 54 height 13
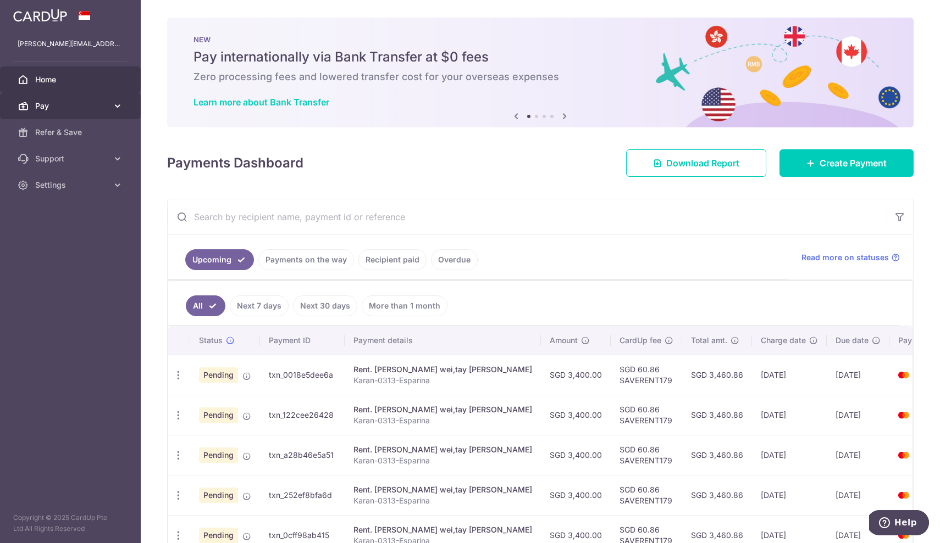
click at [62, 110] on span "Pay" at bounding box center [71, 106] width 73 height 11
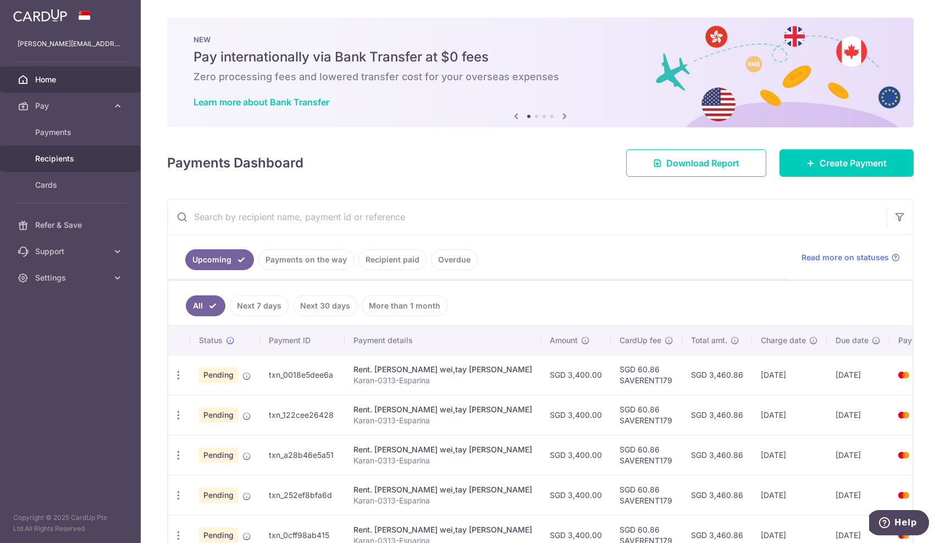
click at [54, 155] on span "Recipients" at bounding box center [71, 158] width 73 height 11
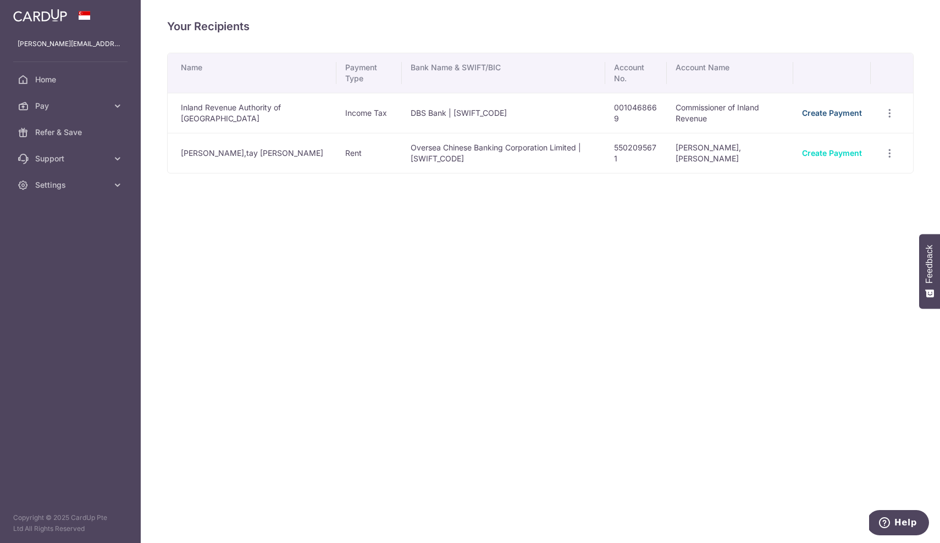
click at [852, 114] on link "Create Payment" at bounding box center [832, 112] width 60 height 9
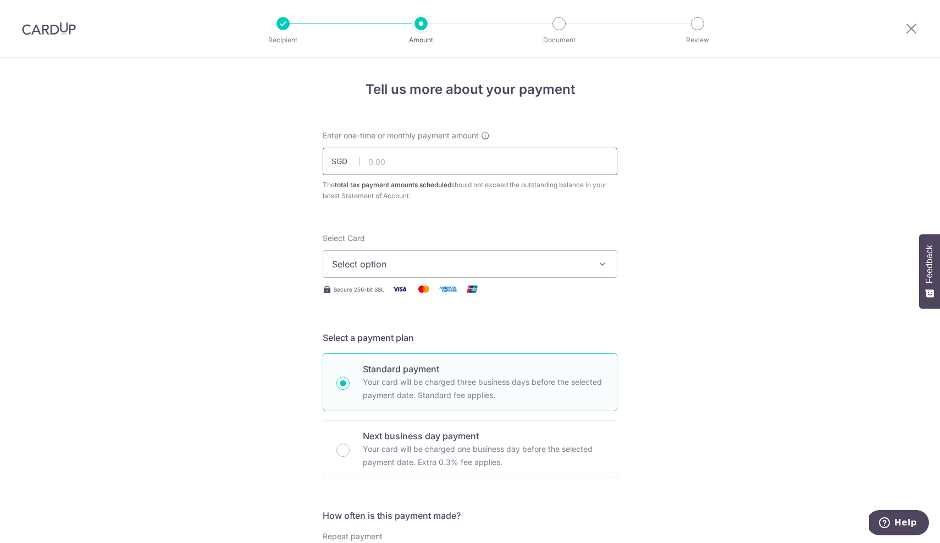
click at [498, 169] on input "text" at bounding box center [470, 161] width 295 height 27
click at [52, 27] on img at bounding box center [49, 28] width 54 height 13
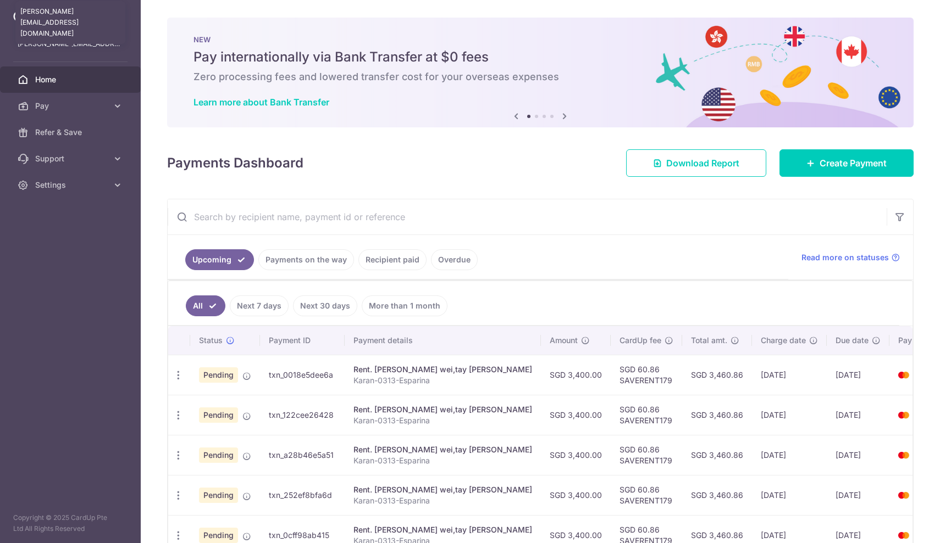
click at [72, 43] on p "nannapaneni.anusha92@gmail.com" at bounding box center [70, 43] width 105 height 11
click at [68, 46] on p "nannapaneni.anusha92@gmail.com" at bounding box center [70, 43] width 105 height 11
click at [15, 15] on img at bounding box center [40, 15] width 54 height 13
click at [72, 184] on span "Settings" at bounding box center [71, 185] width 73 height 11
click at [60, 237] on span "Logout" at bounding box center [71, 237] width 73 height 11
